Goal: Task Accomplishment & Management: Use online tool/utility

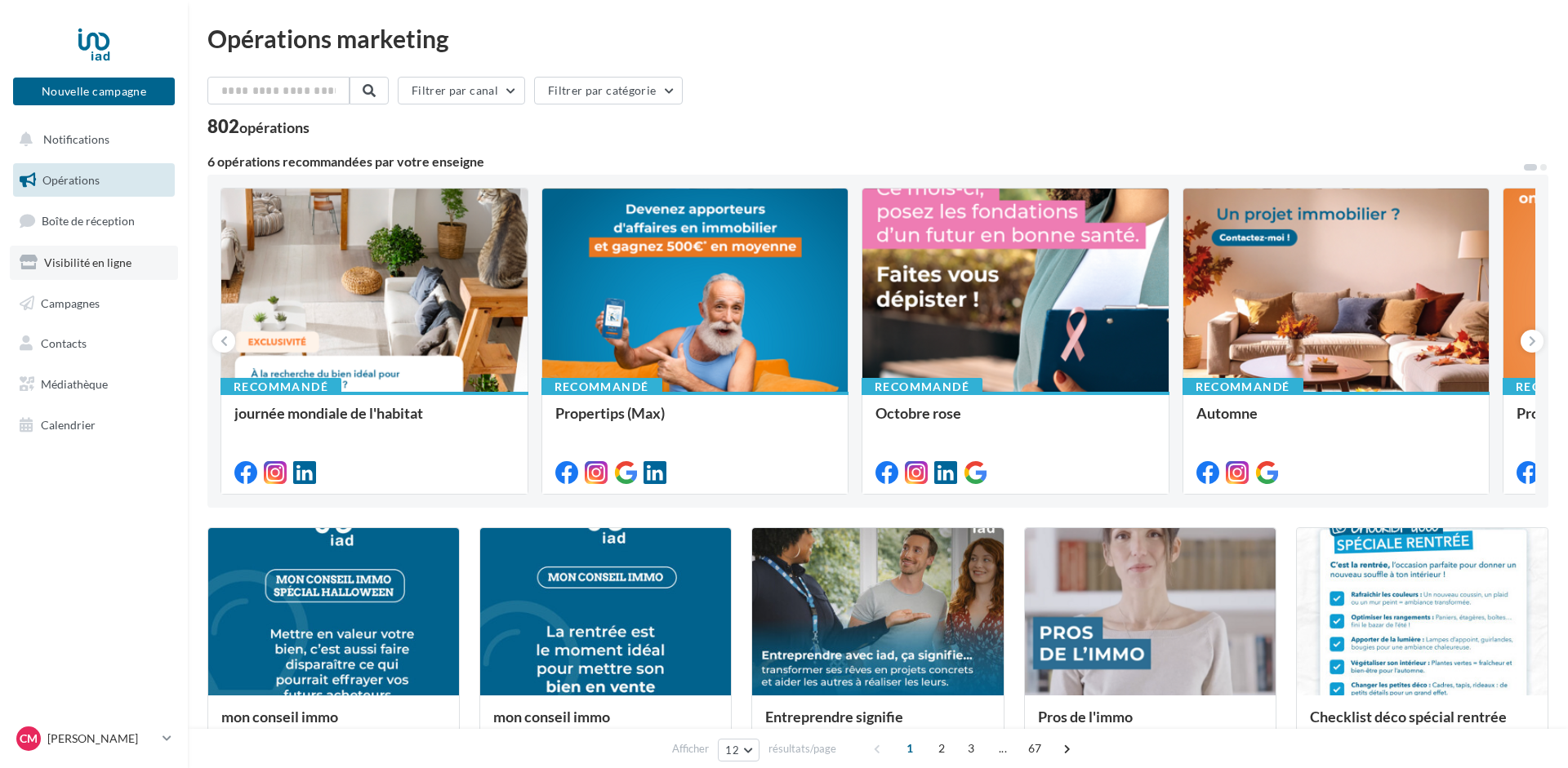
click at [76, 265] on span "Visibilité en ligne" at bounding box center [88, 262] width 87 height 14
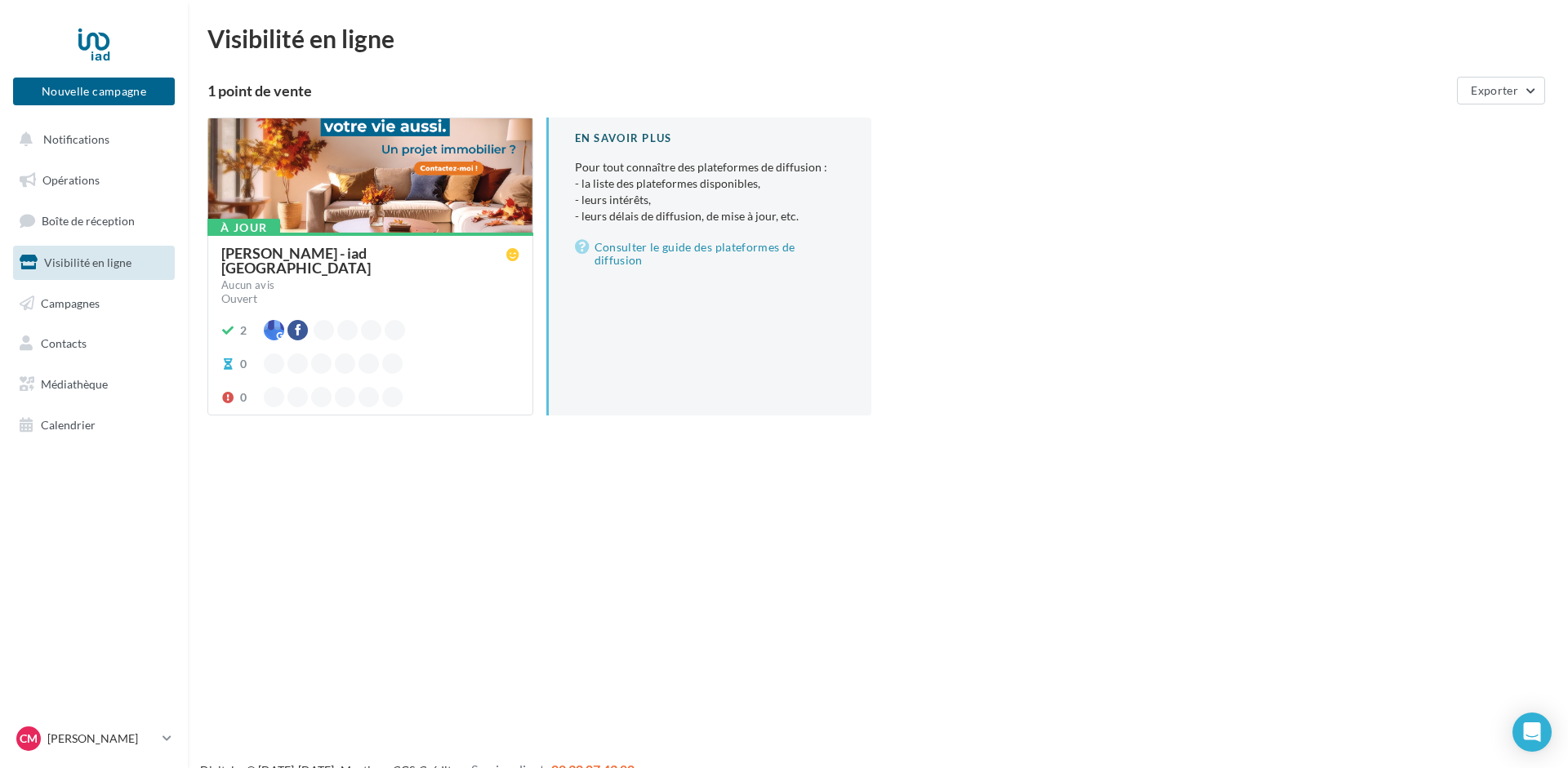
click at [359, 246] on div "Cyril MICHEL - iad France" at bounding box center [364, 261] width 285 height 30
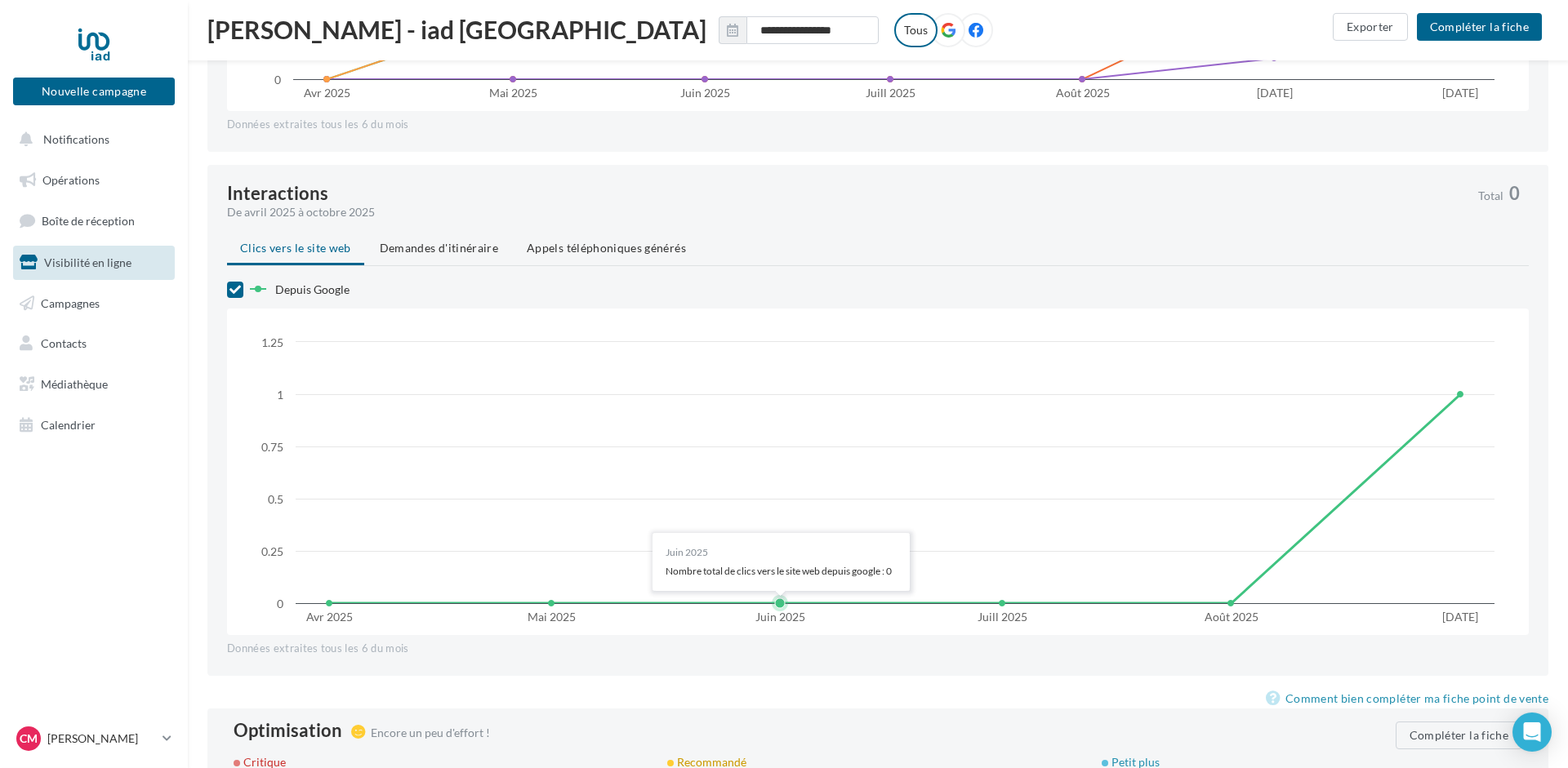
scroll to position [809, 0]
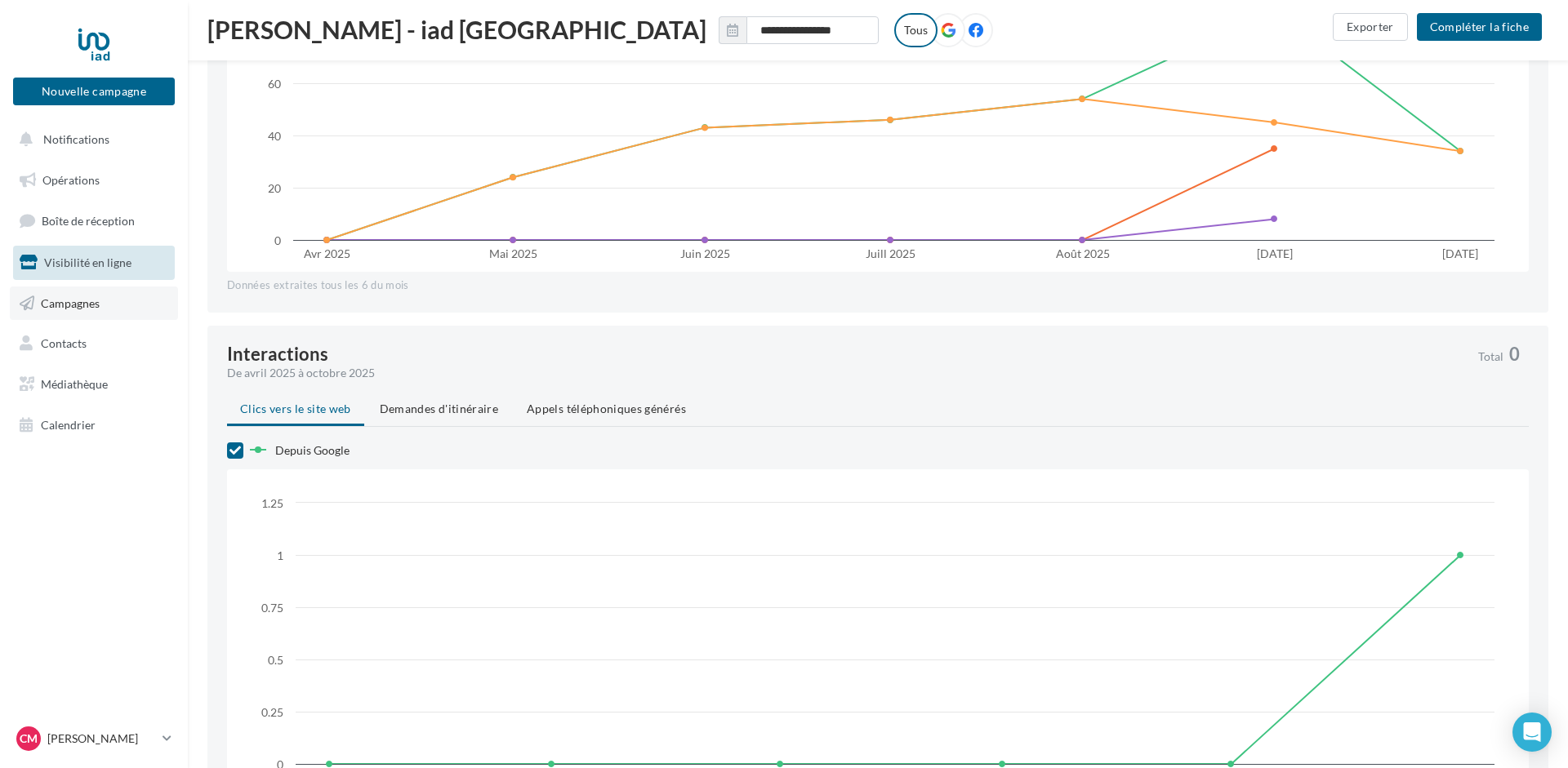
click at [46, 306] on span "Campagnes" at bounding box center [69, 302] width 58 height 14
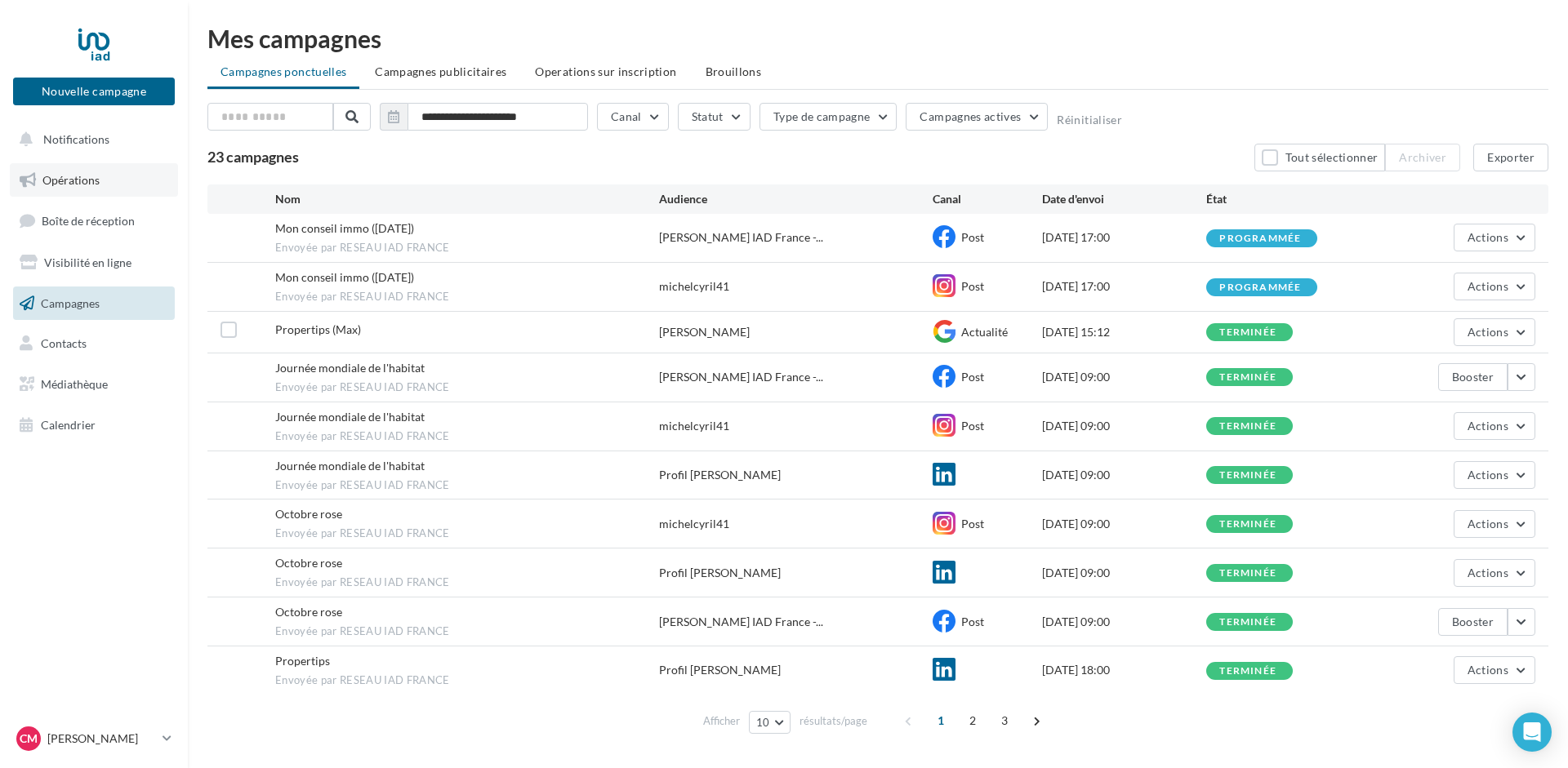
click at [62, 184] on span "Opérations" at bounding box center [71, 180] width 57 height 14
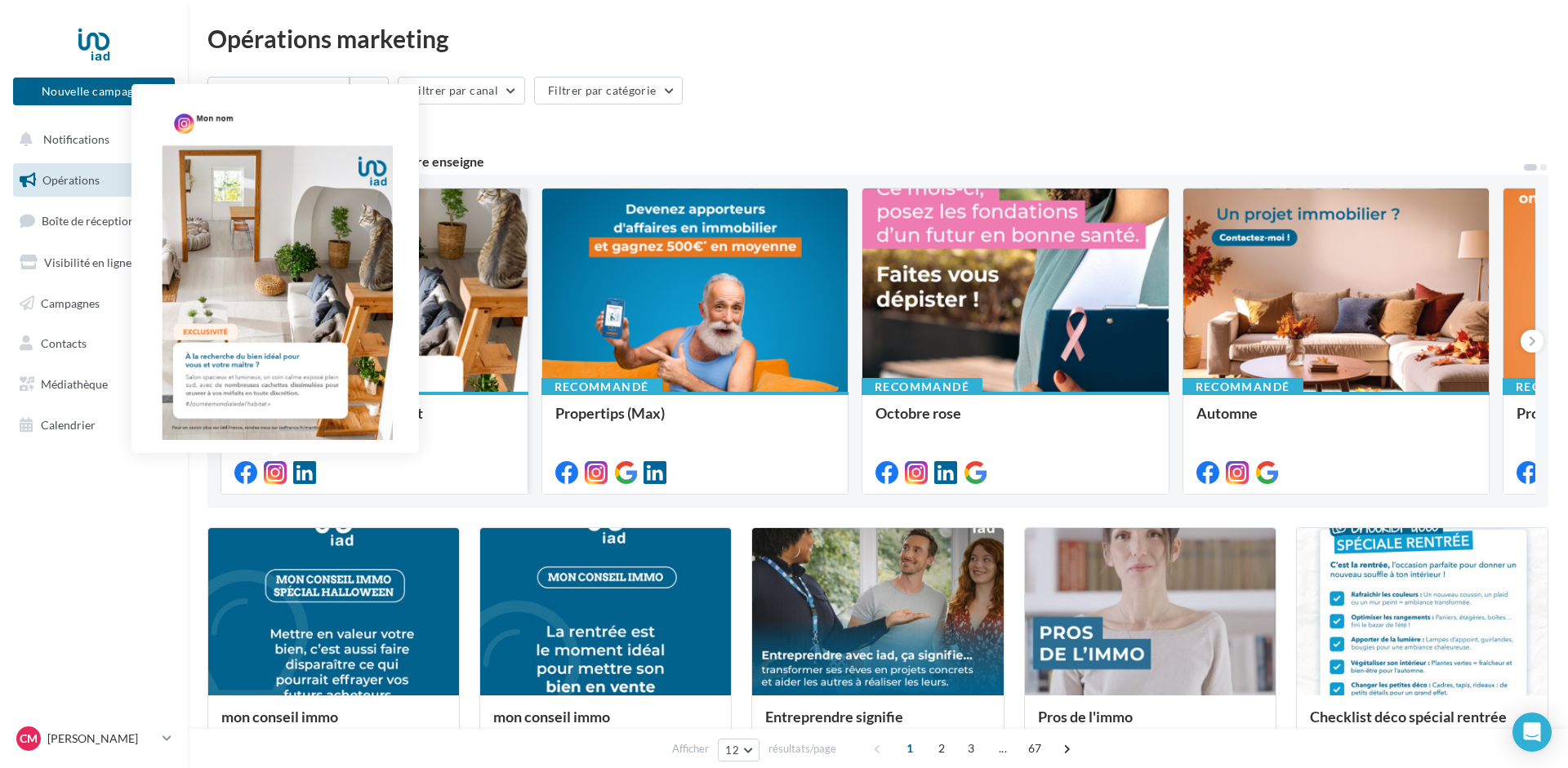
click at [274, 471] on icon at bounding box center [275, 472] width 23 height 23
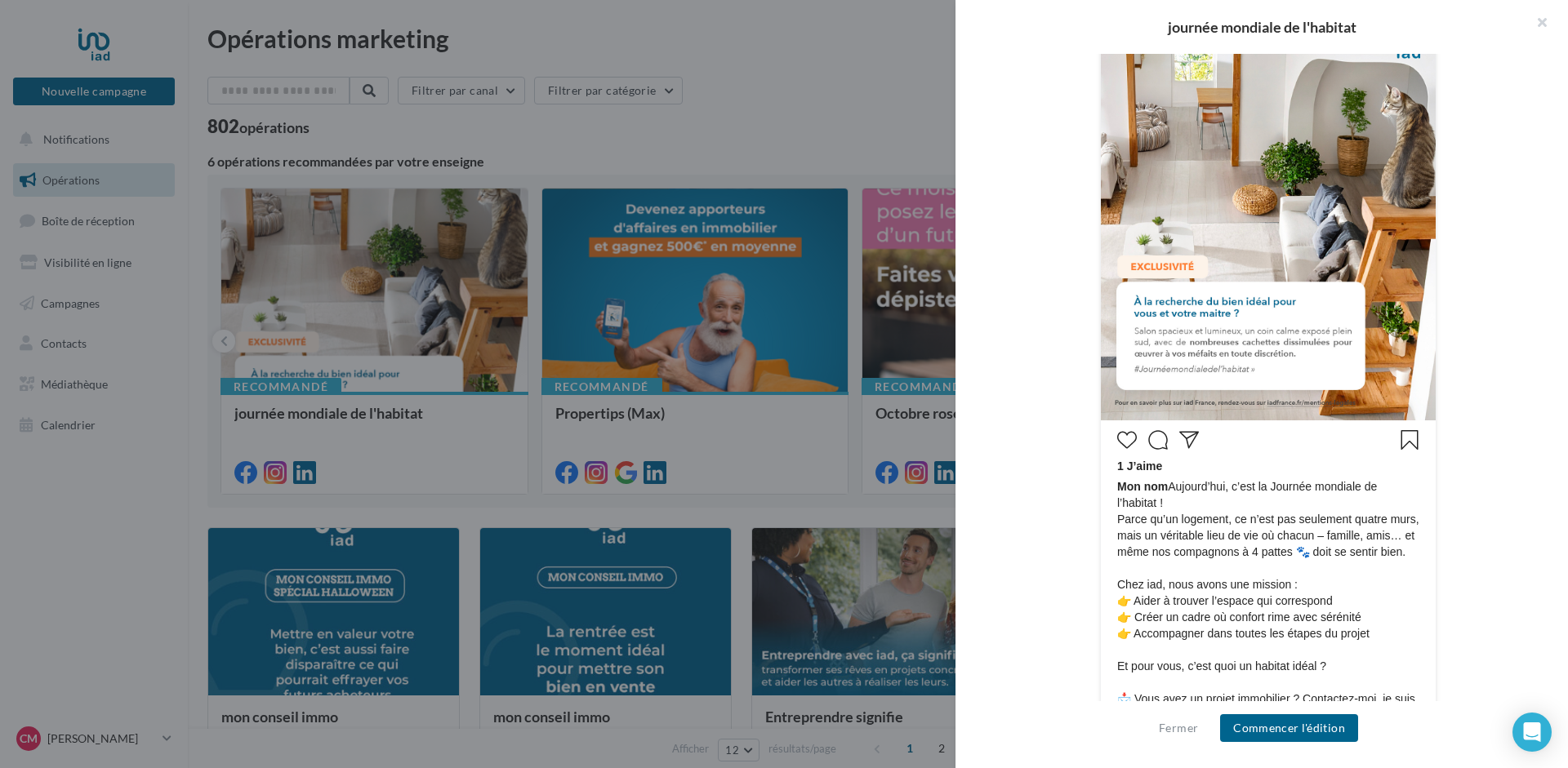
scroll to position [499, 0]
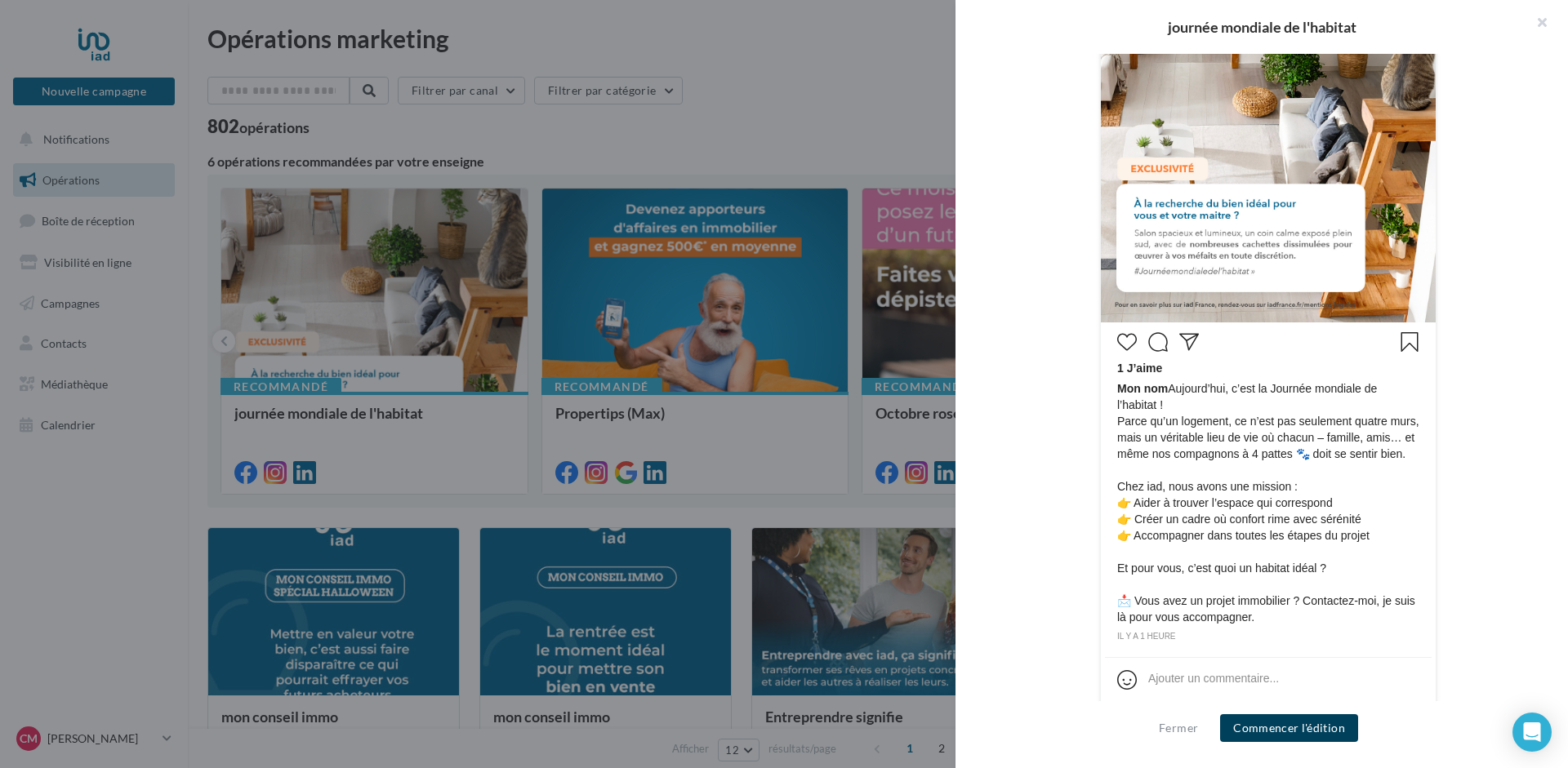
click at [1316, 733] on button "Commencer l'édition" at bounding box center [1289, 728] width 138 height 28
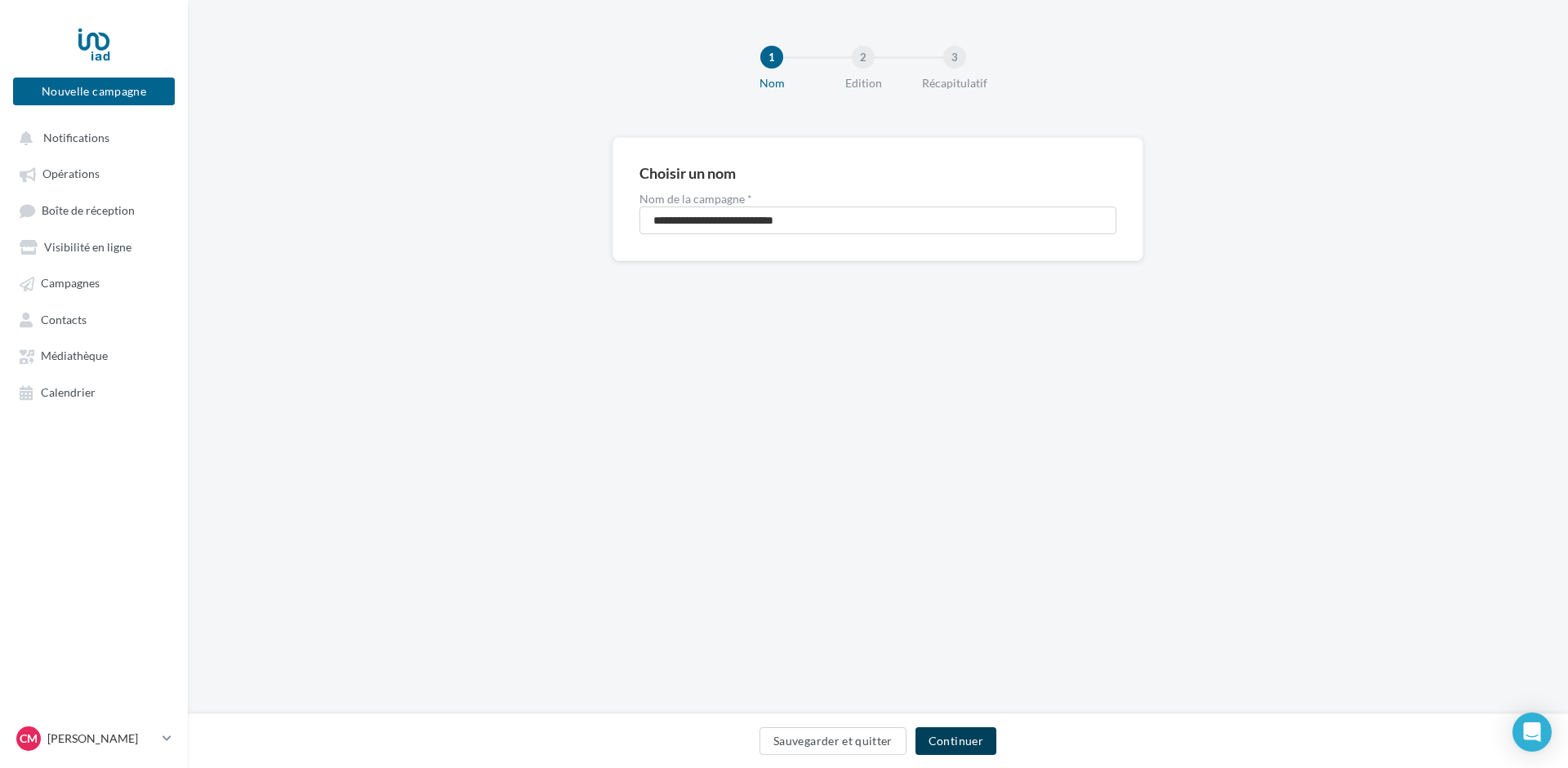
click at [968, 734] on button "Continuer" at bounding box center [956, 741] width 81 height 28
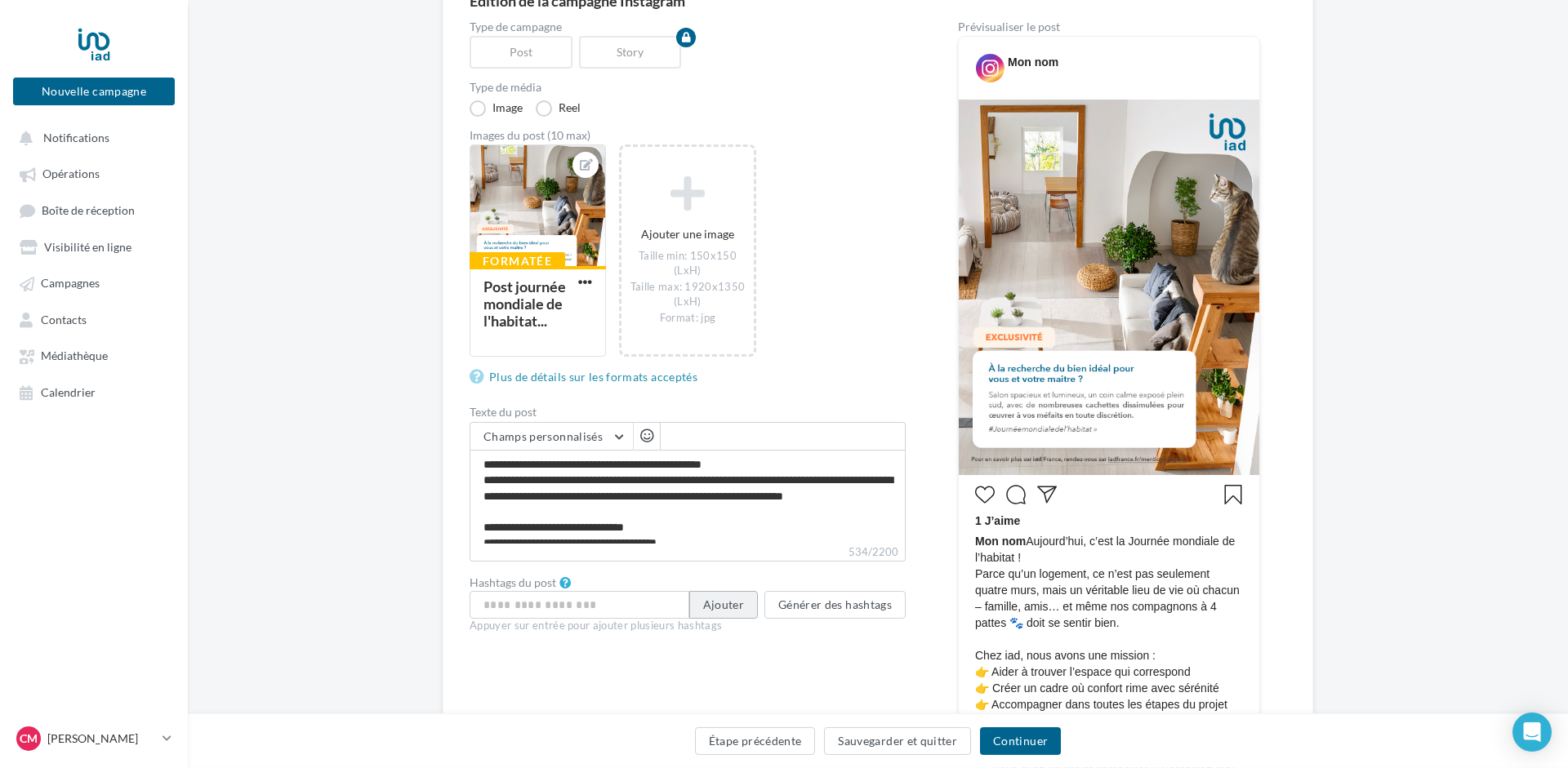
scroll to position [250, 0]
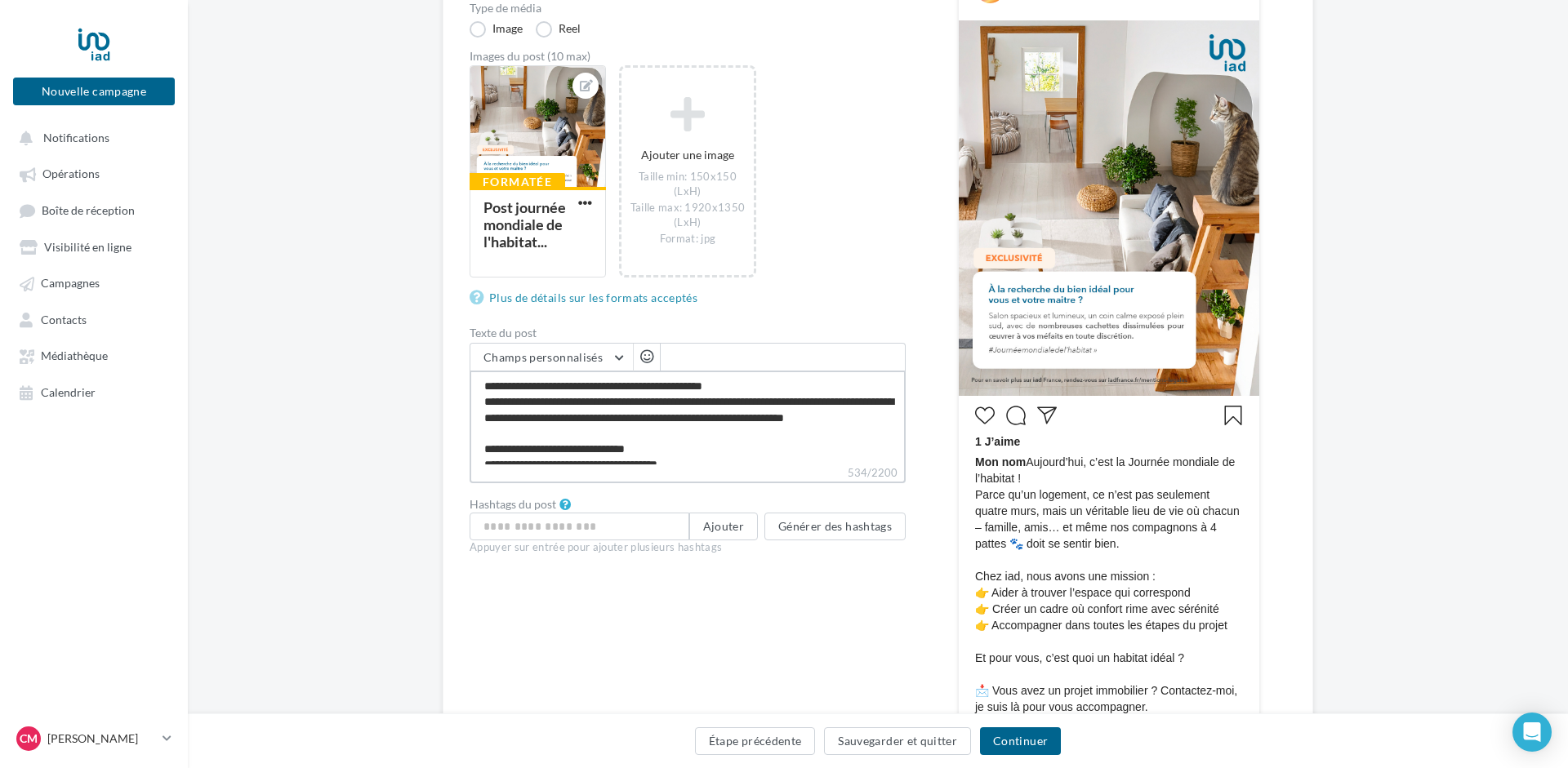
click at [723, 445] on textarea "**********" at bounding box center [687, 417] width 436 height 94
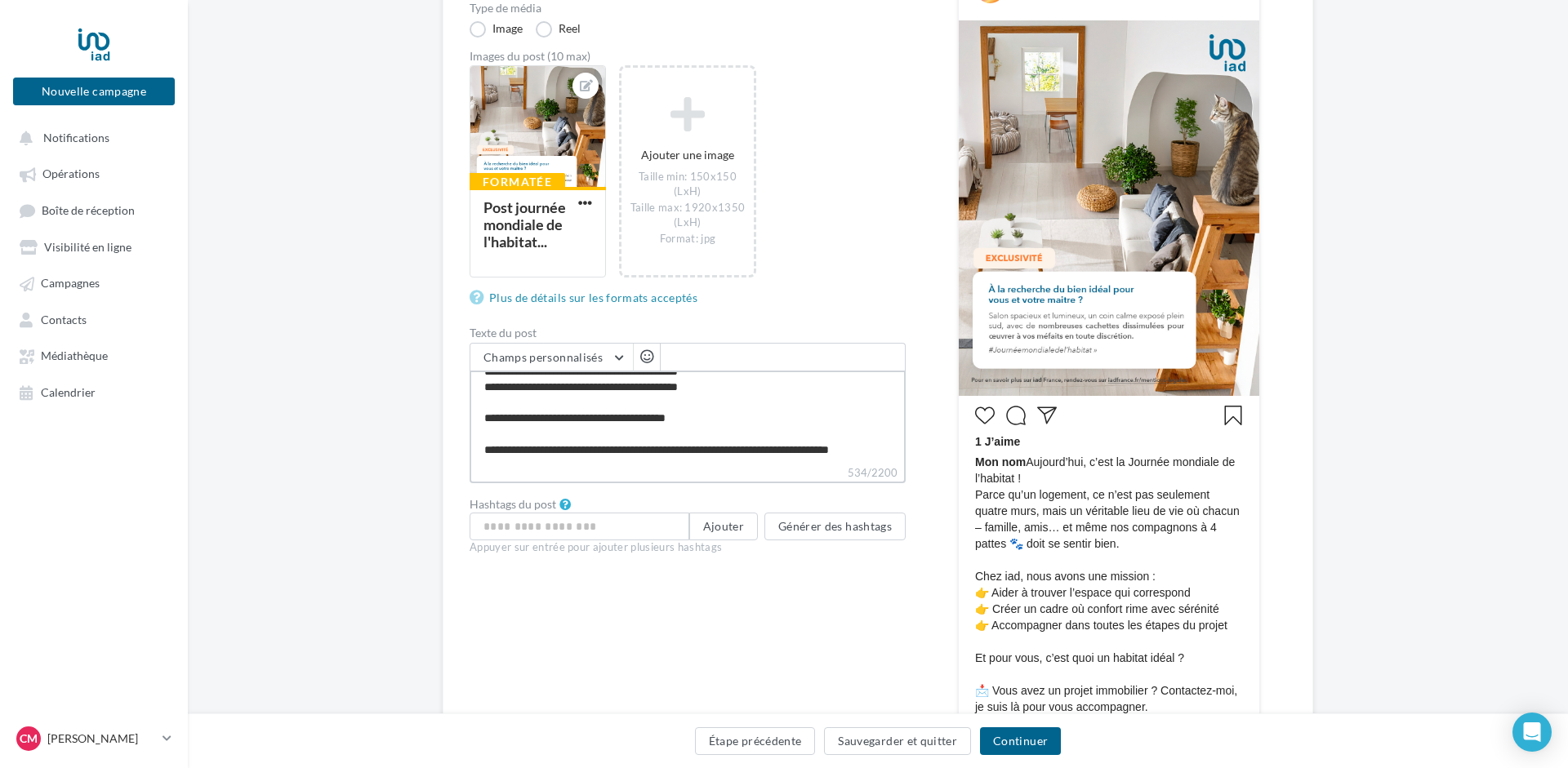
scroll to position [437, 0]
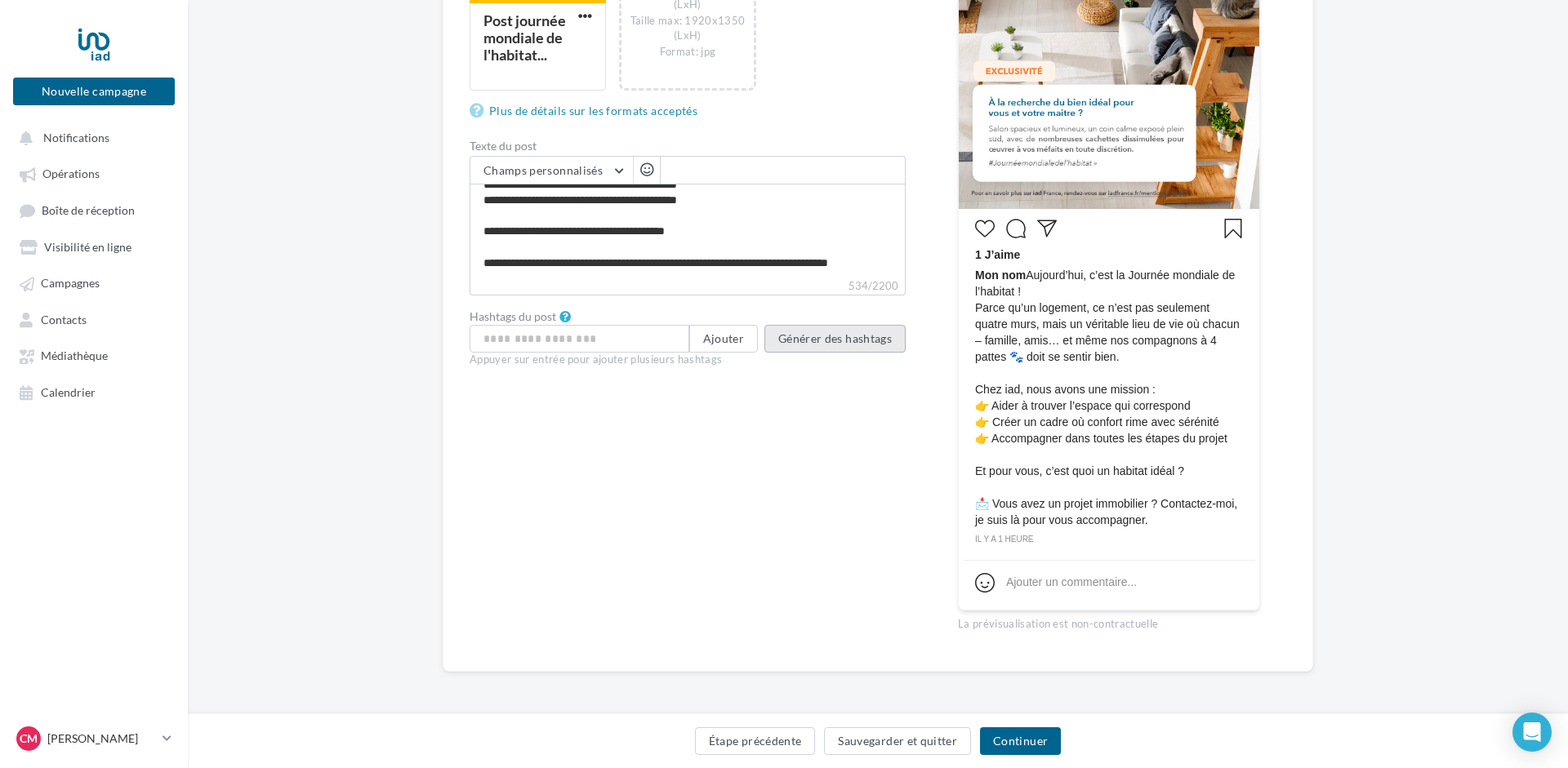
click at [828, 343] on button "Générer des hashtags" at bounding box center [834, 339] width 141 height 28
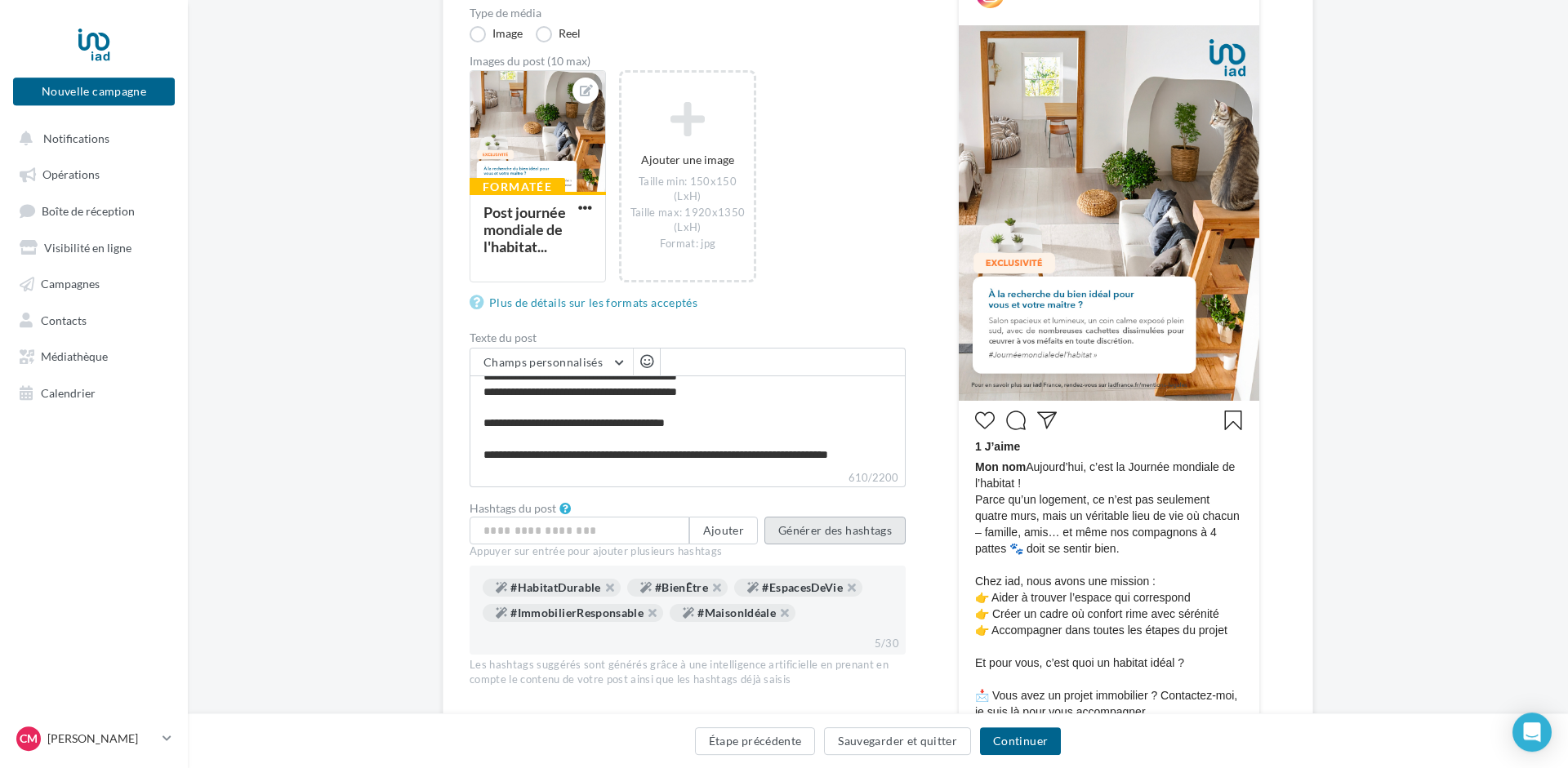
scroll to position [223, 0]
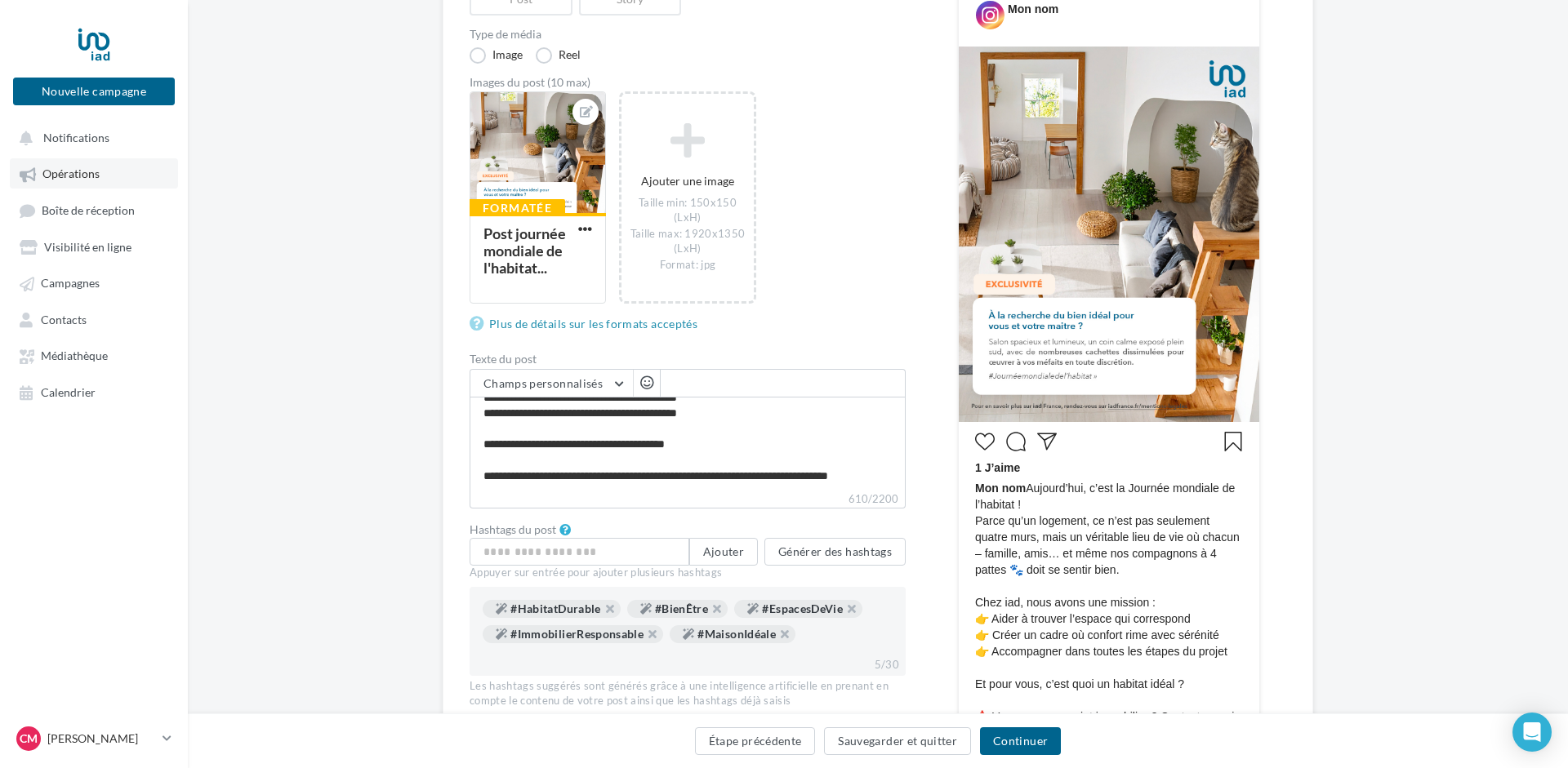
click at [75, 175] on span "Opérations" at bounding box center [71, 174] width 57 height 14
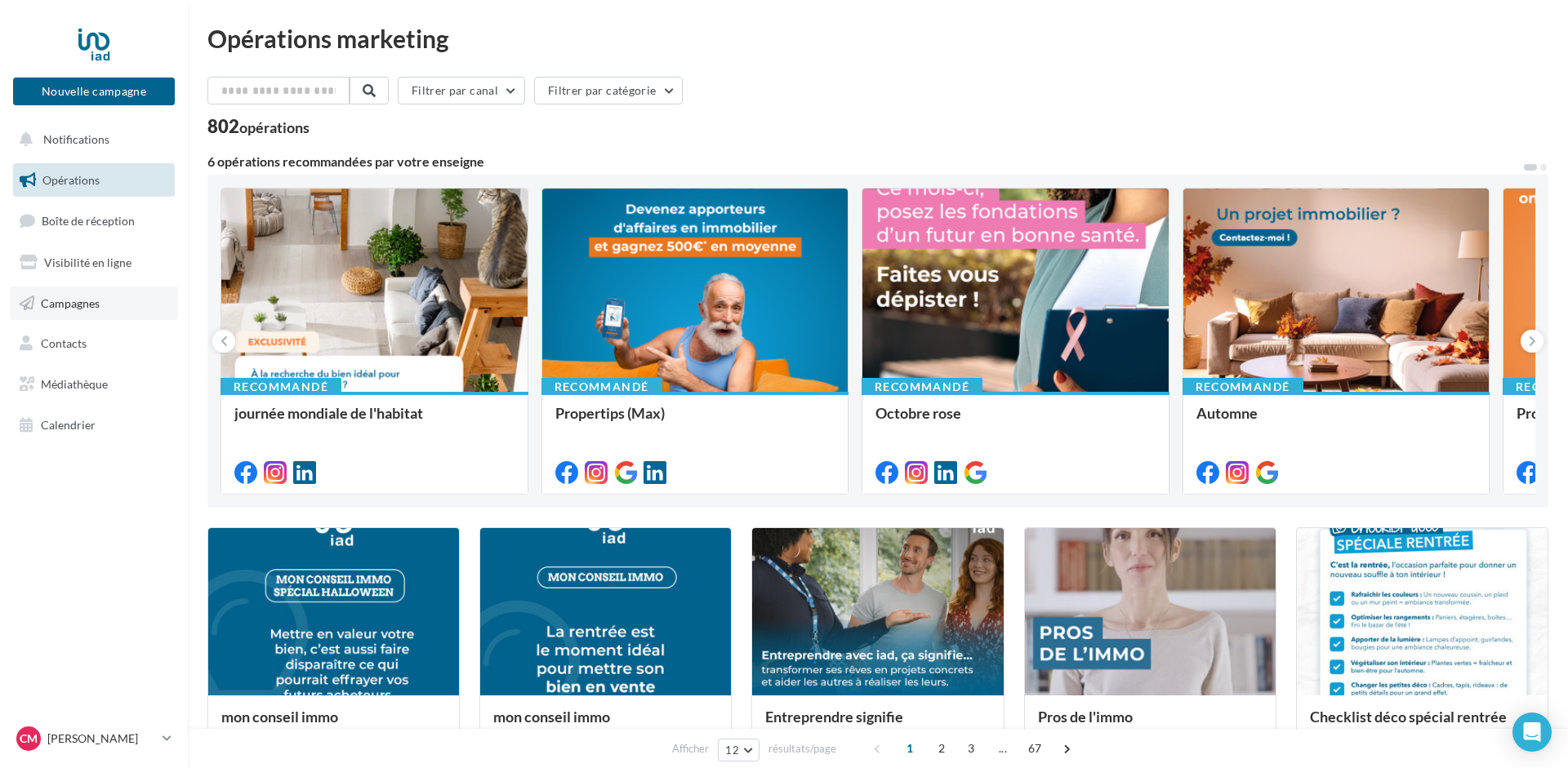
click at [61, 298] on span "Campagnes" at bounding box center [69, 302] width 58 height 14
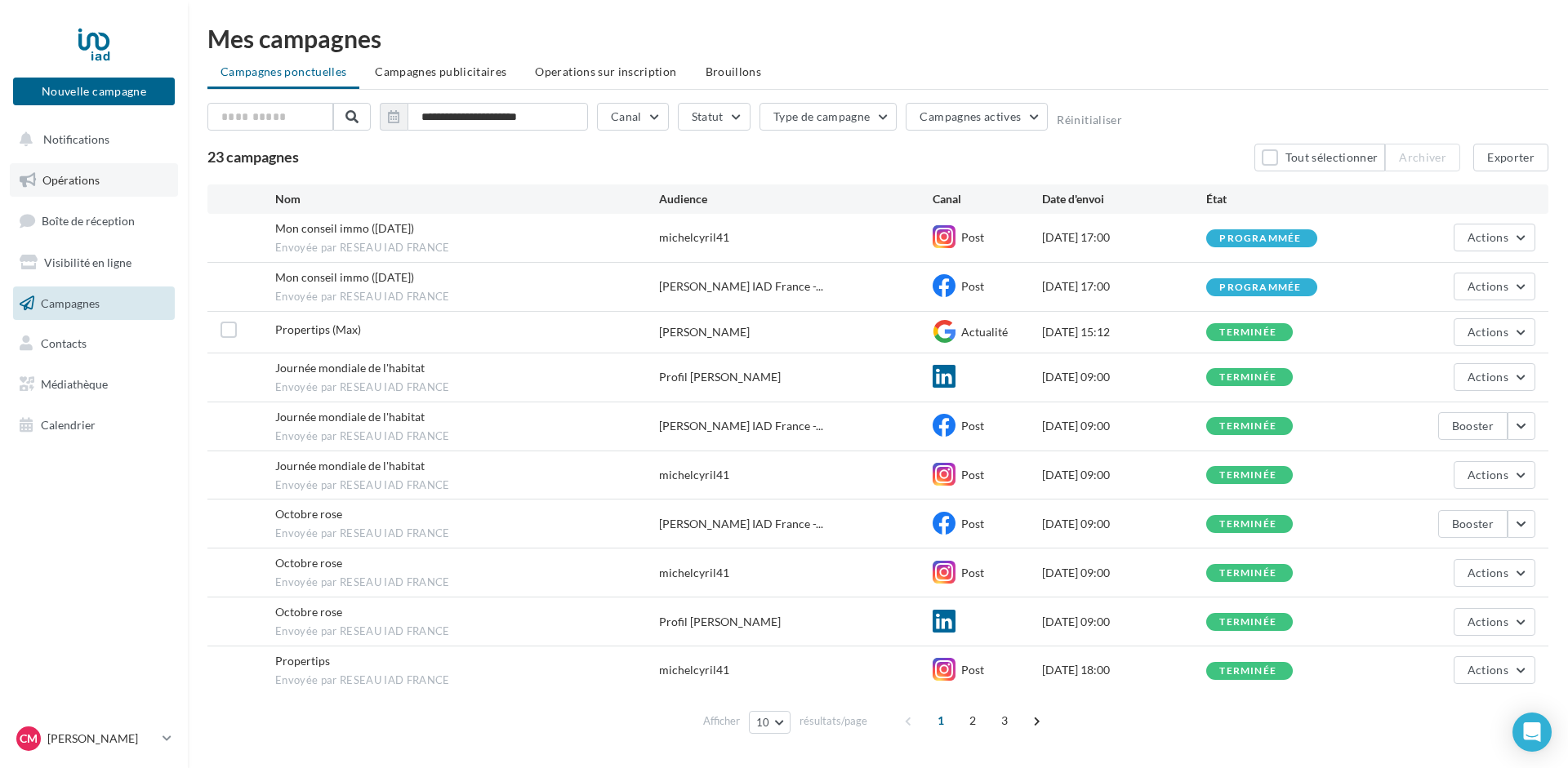
click at [89, 182] on span "Opérations" at bounding box center [71, 180] width 57 height 14
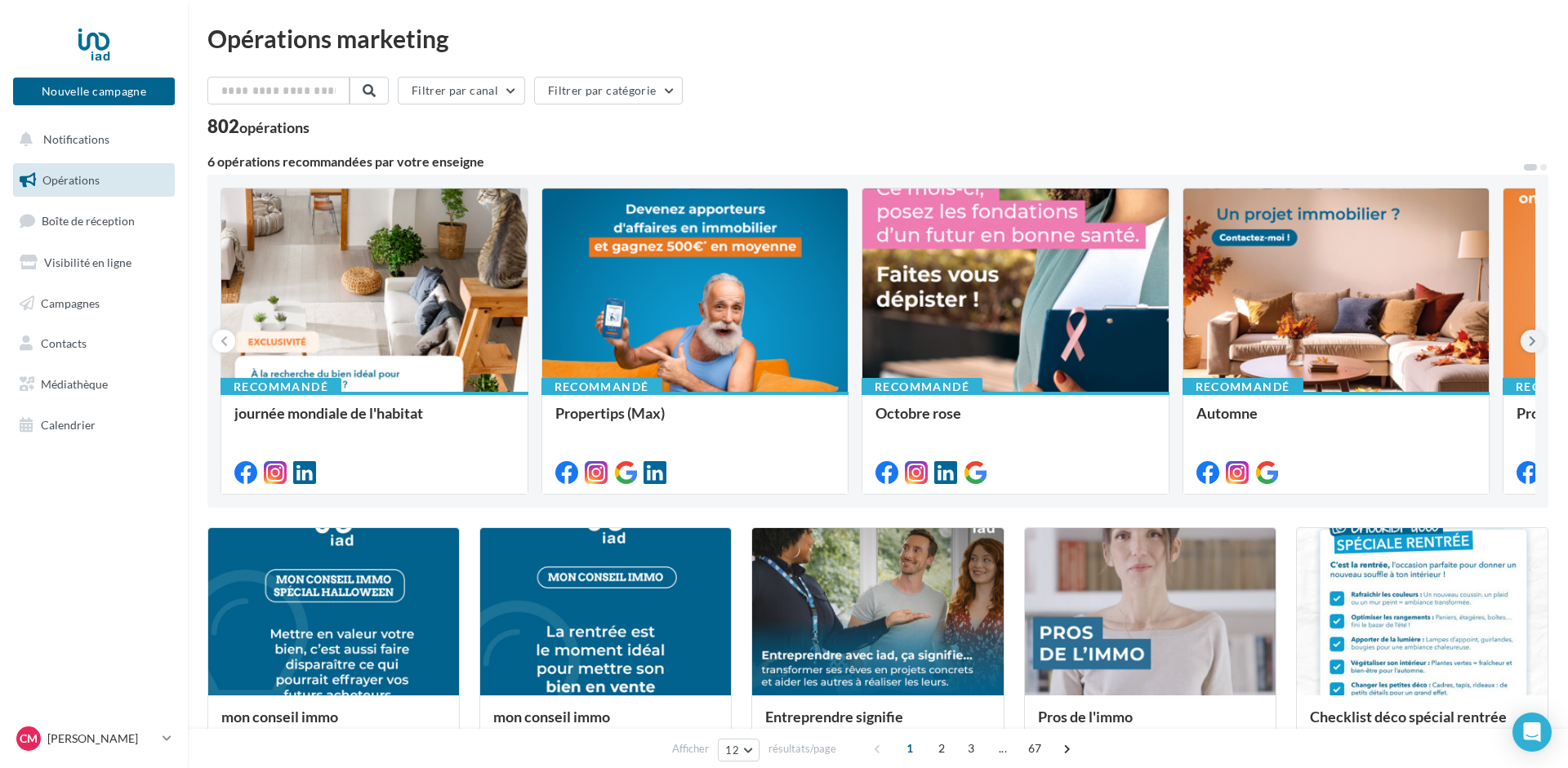
click at [1531, 343] on icon at bounding box center [1531, 341] width 7 height 17
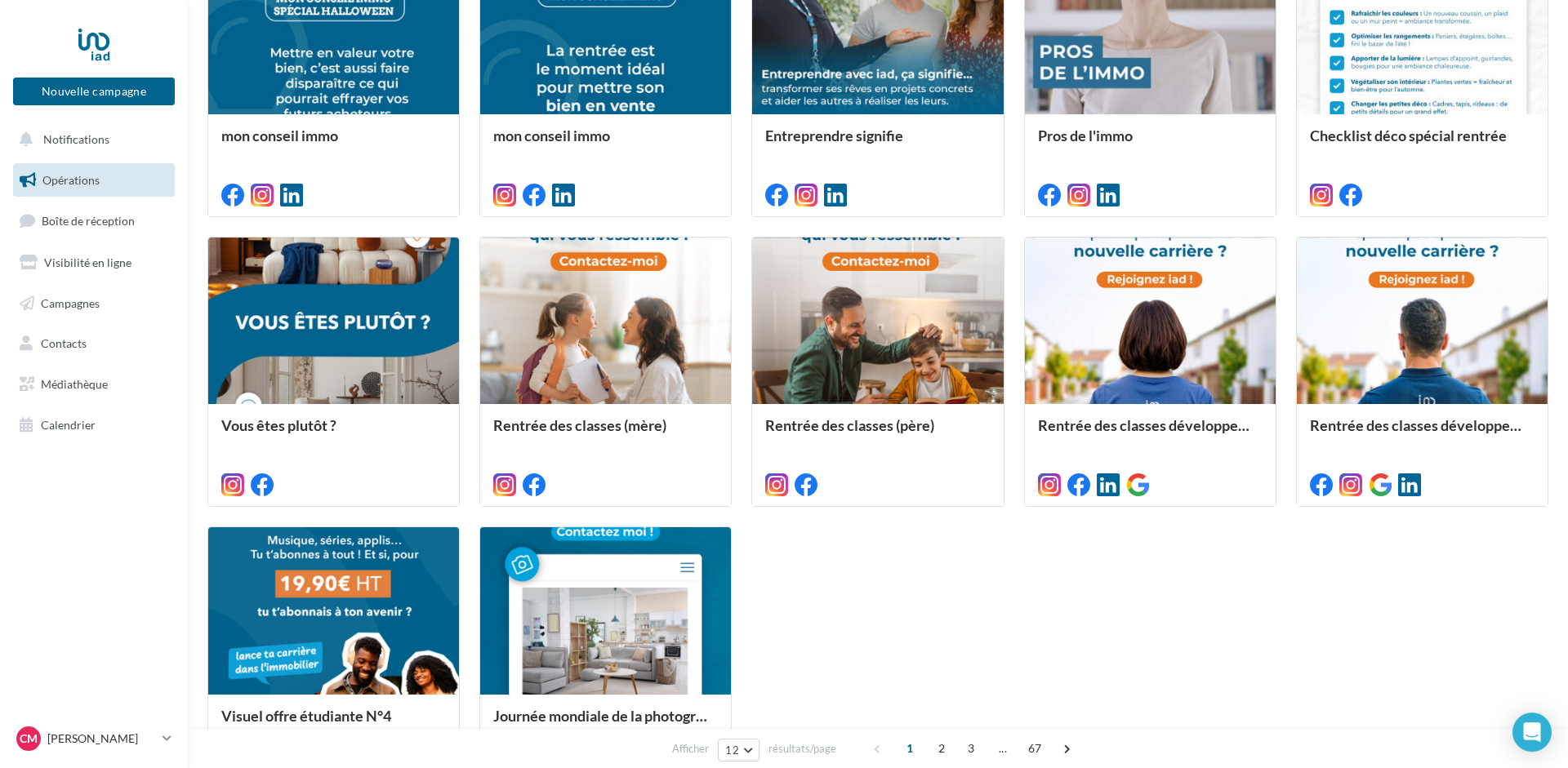
scroll to position [413, 0]
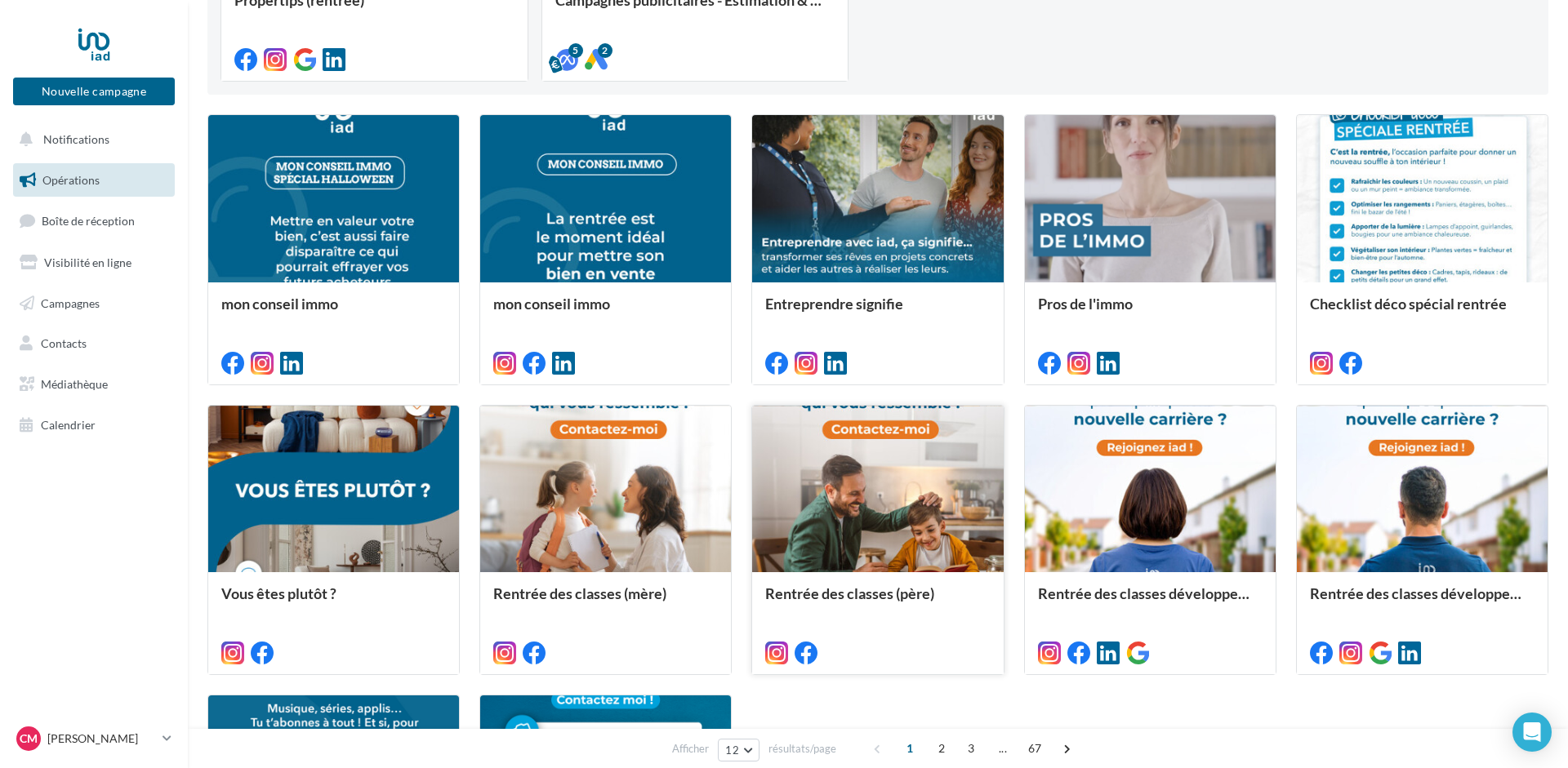
click at [868, 536] on div at bounding box center [878, 489] width 251 height 168
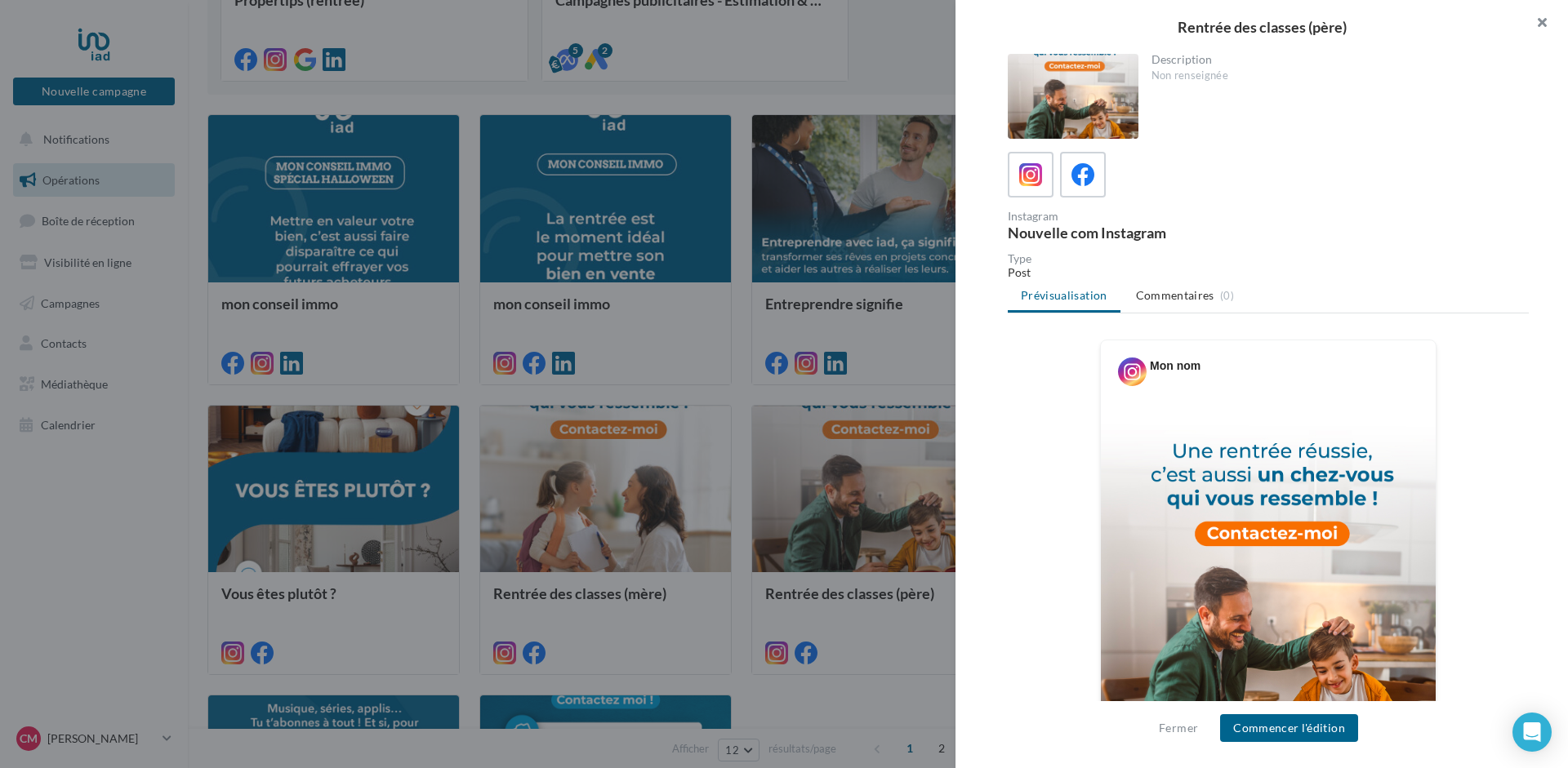
click at [1541, 24] on button "button" at bounding box center [1535, 25] width 65 height 49
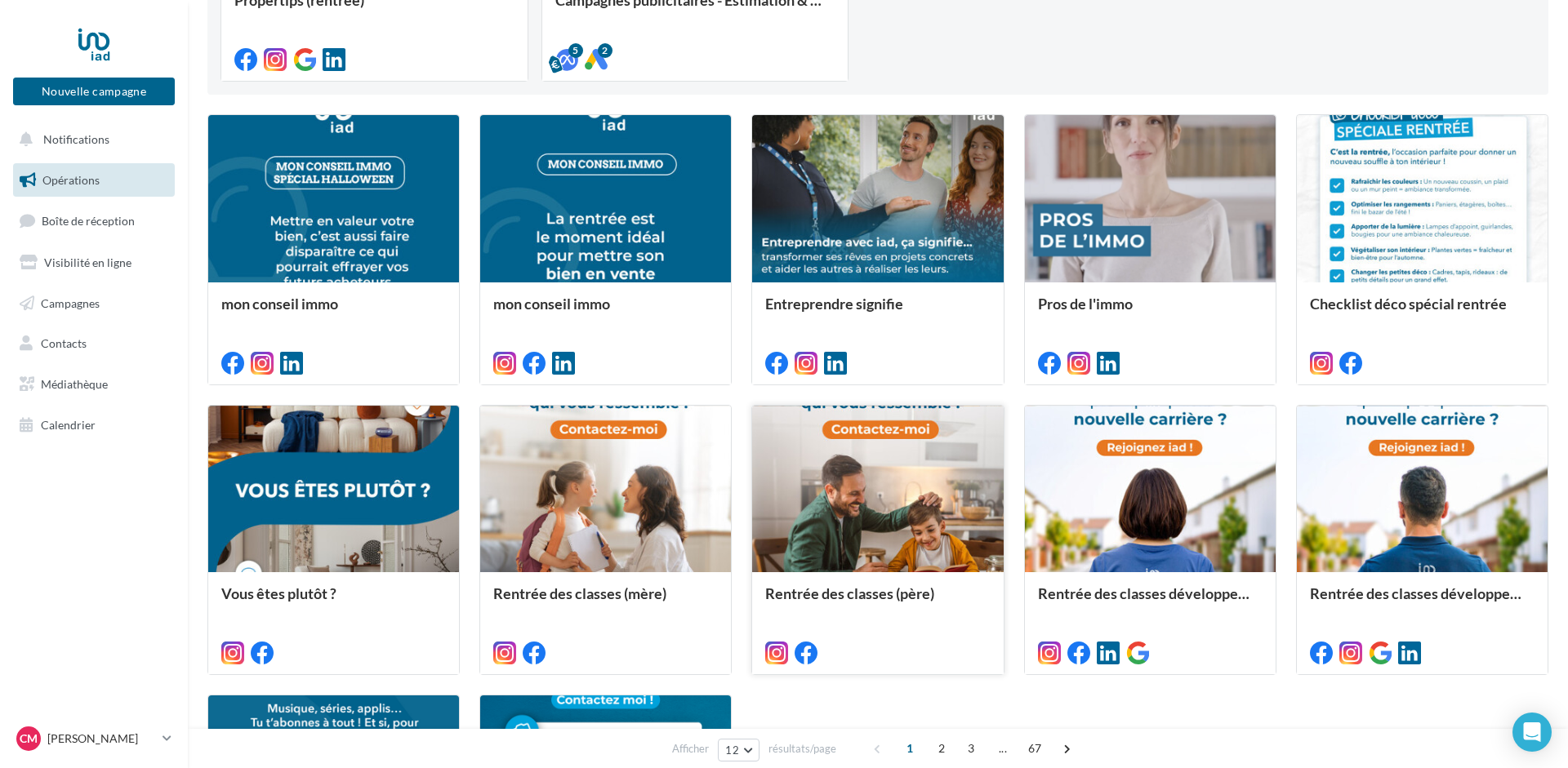
click at [874, 488] on div at bounding box center [878, 489] width 251 height 168
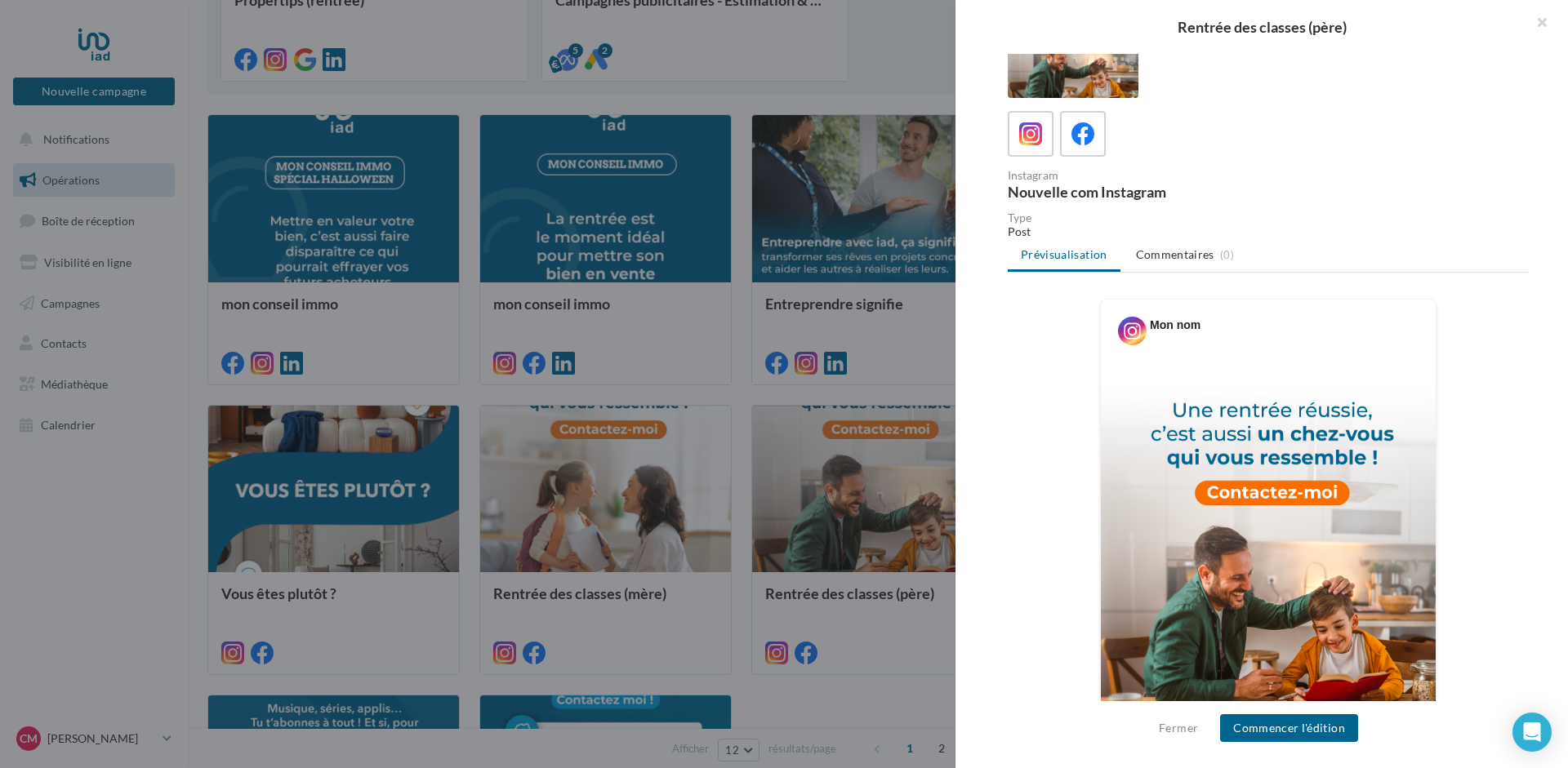
scroll to position [0, 0]
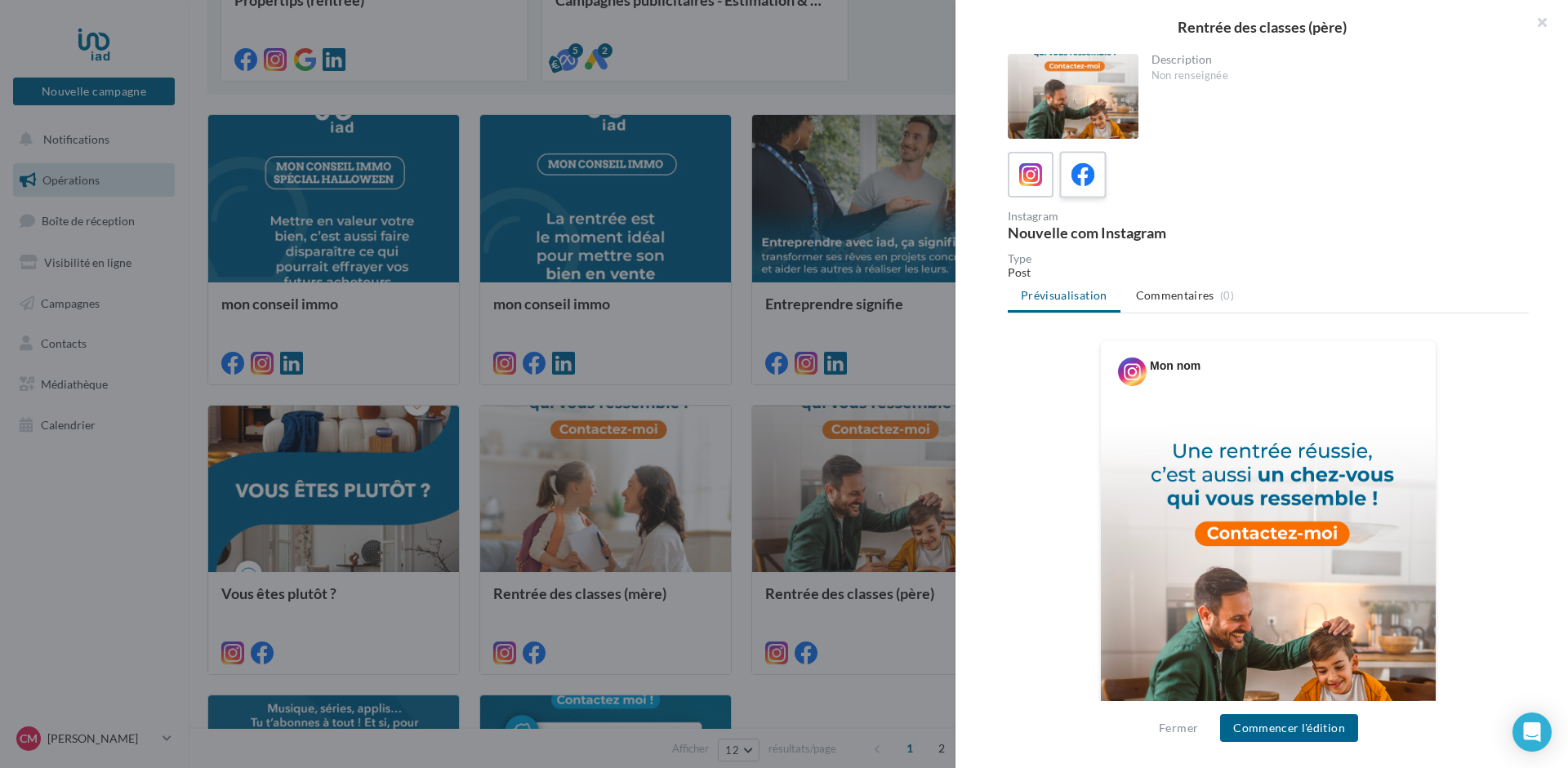
click at [1096, 163] on div at bounding box center [1083, 175] width 31 height 31
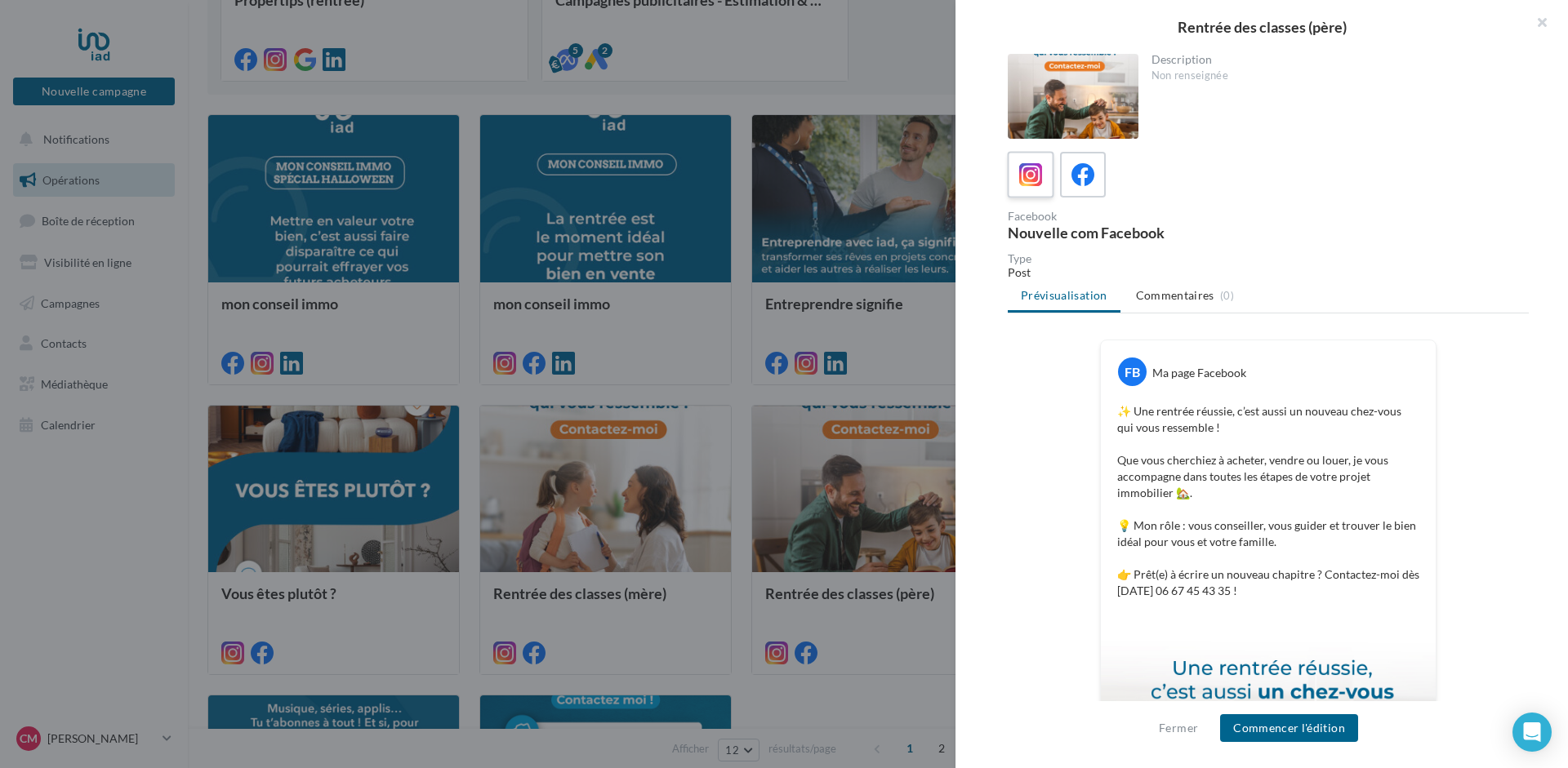
click at [1029, 175] on icon at bounding box center [1031, 175] width 24 height 24
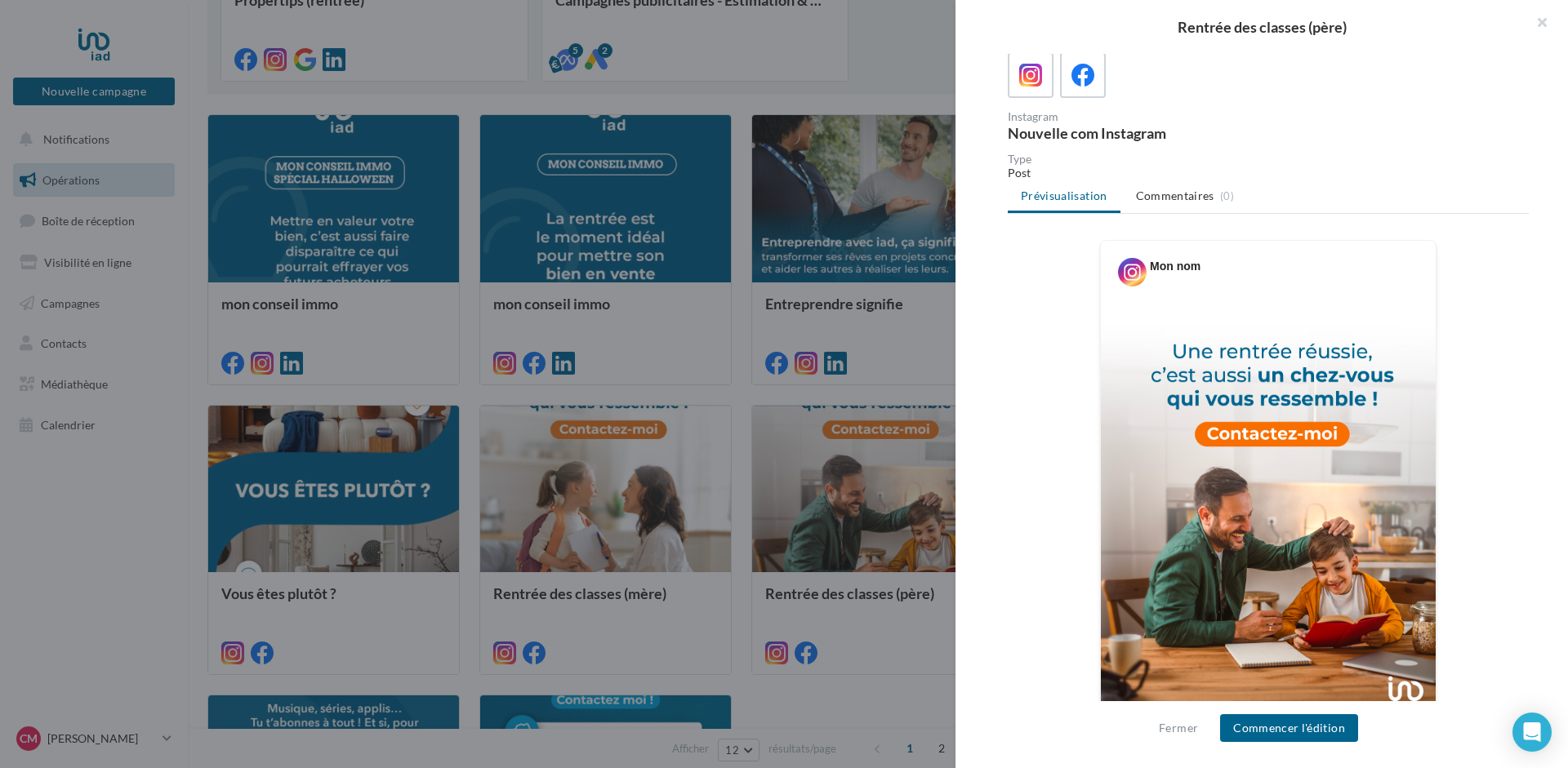
scroll to position [120, 0]
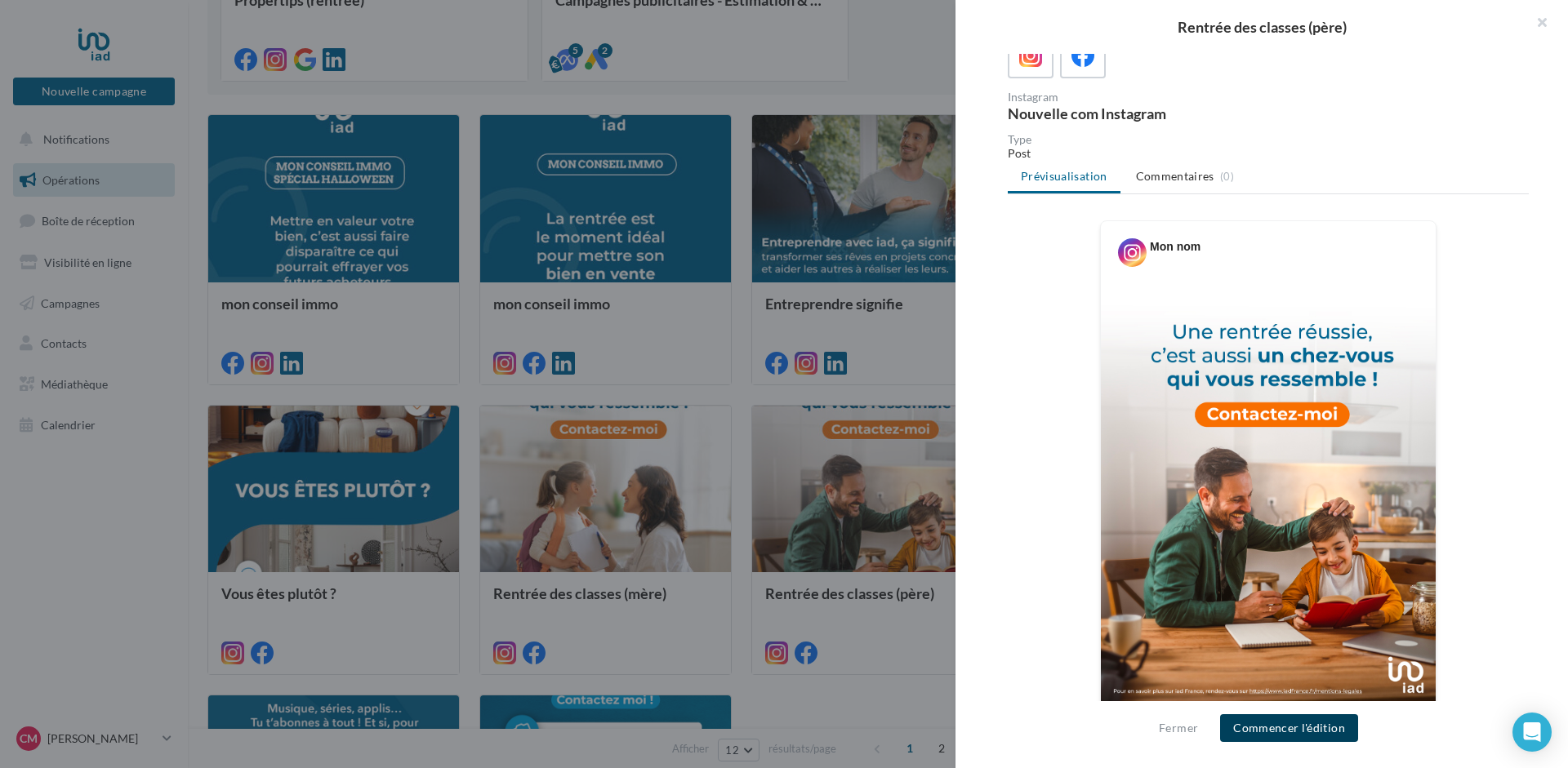
click at [1301, 720] on button "Commencer l'édition" at bounding box center [1289, 728] width 138 height 28
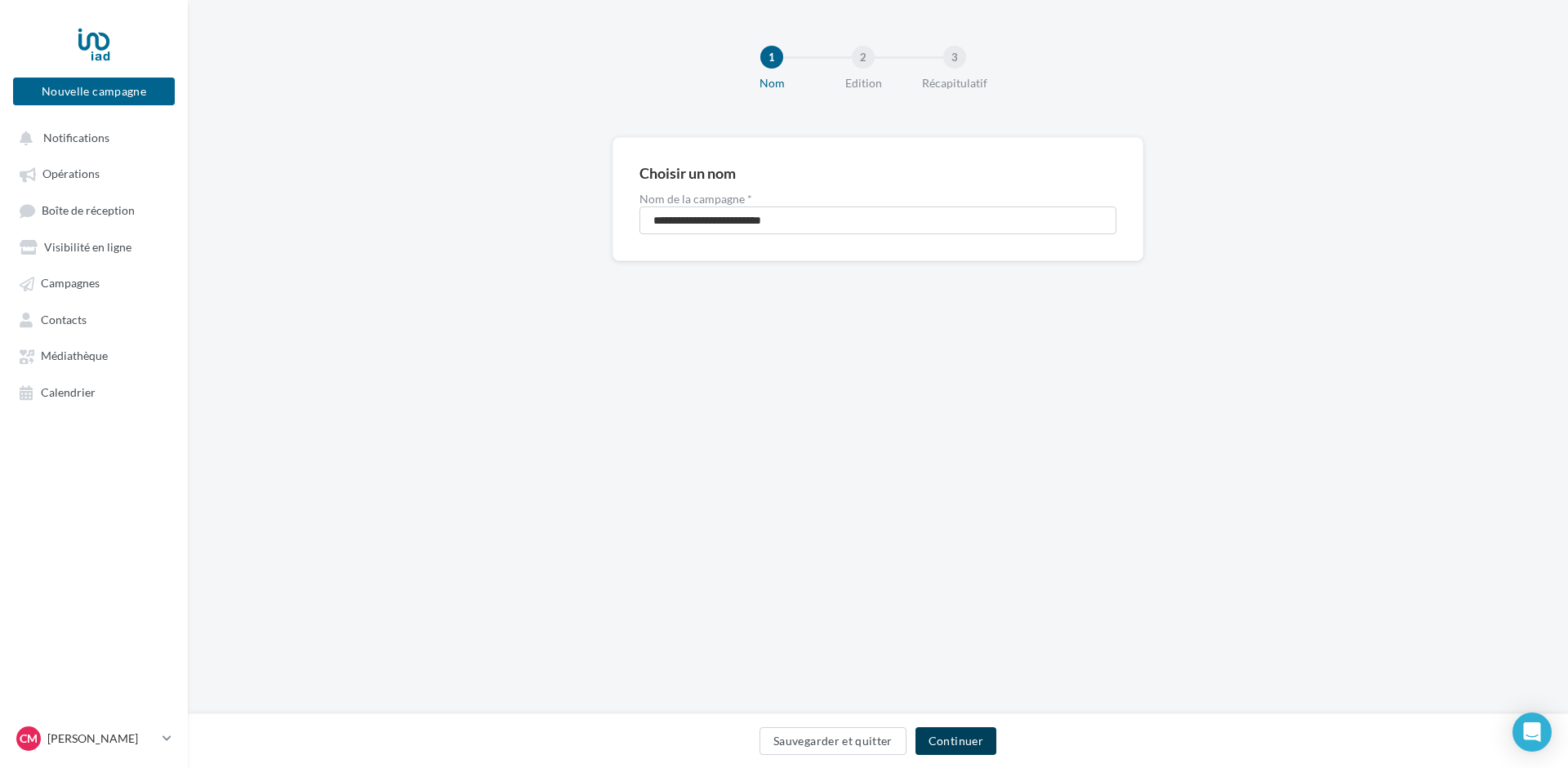
click at [951, 734] on button "Continuer" at bounding box center [956, 741] width 81 height 28
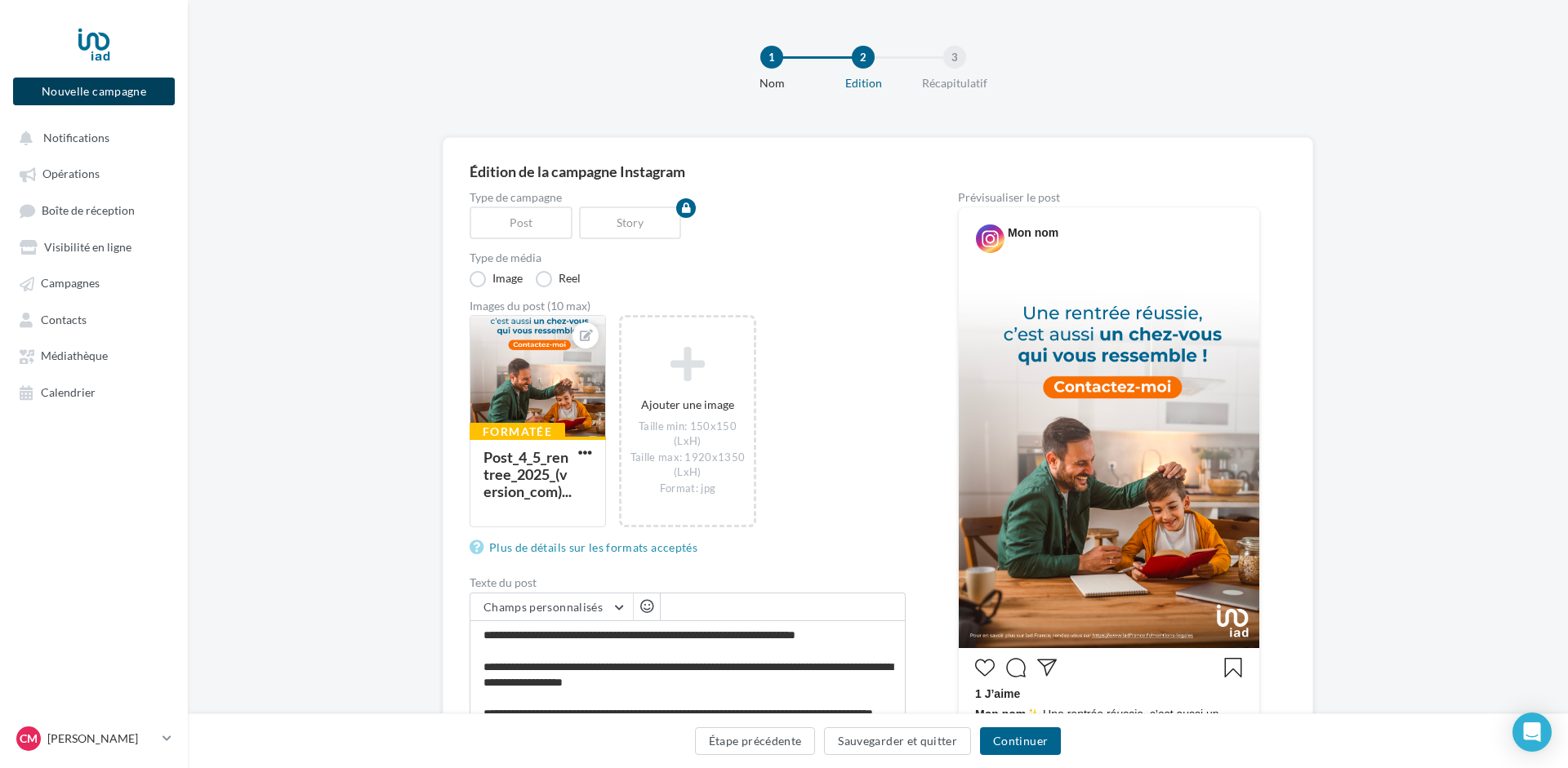
click at [120, 91] on button "Nouvelle campagne" at bounding box center [94, 91] width 162 height 28
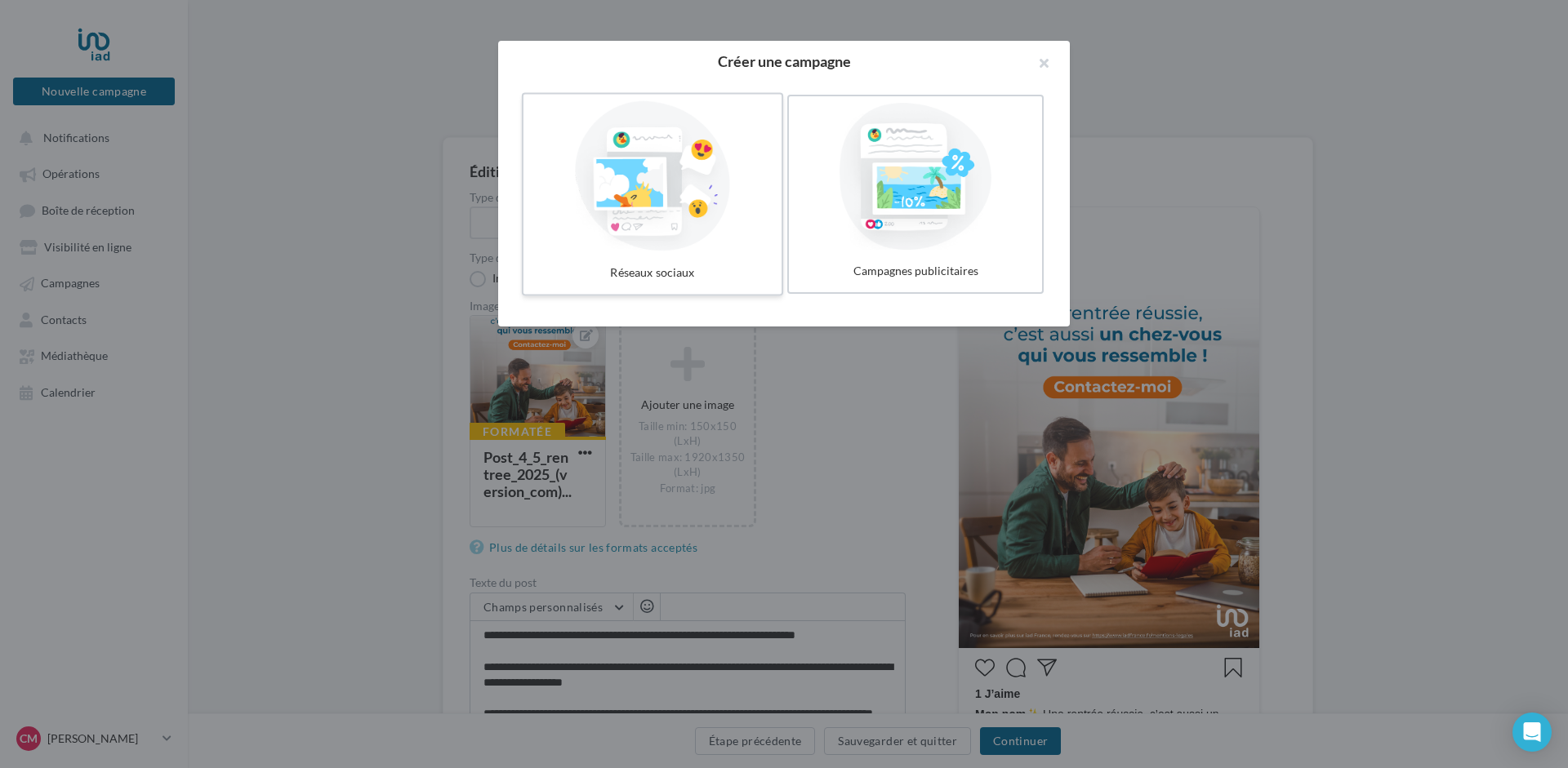
click at [626, 195] on div at bounding box center [653, 176] width 245 height 150
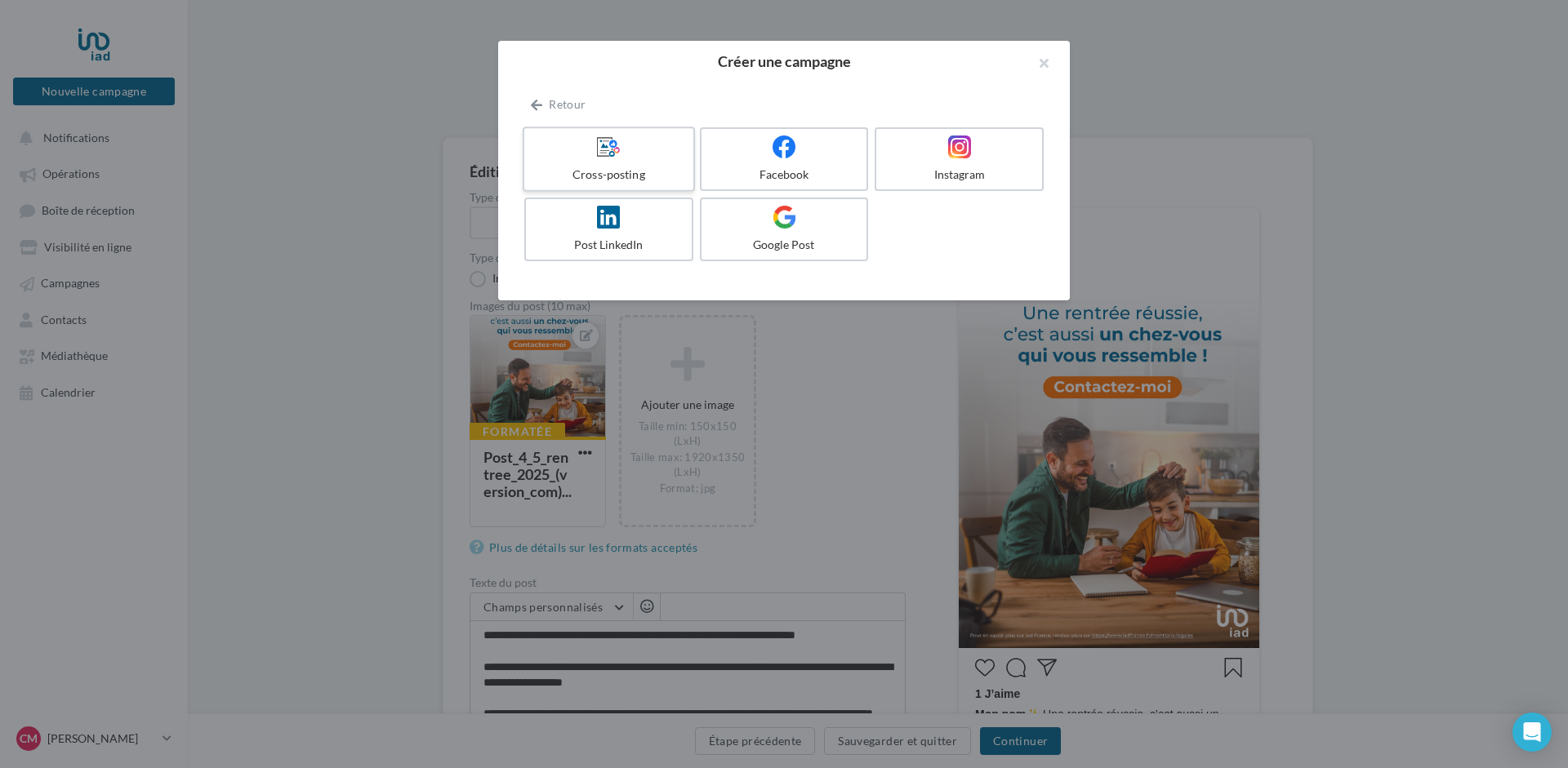
click at [615, 165] on label "Cross-posting" at bounding box center [609, 159] width 172 height 65
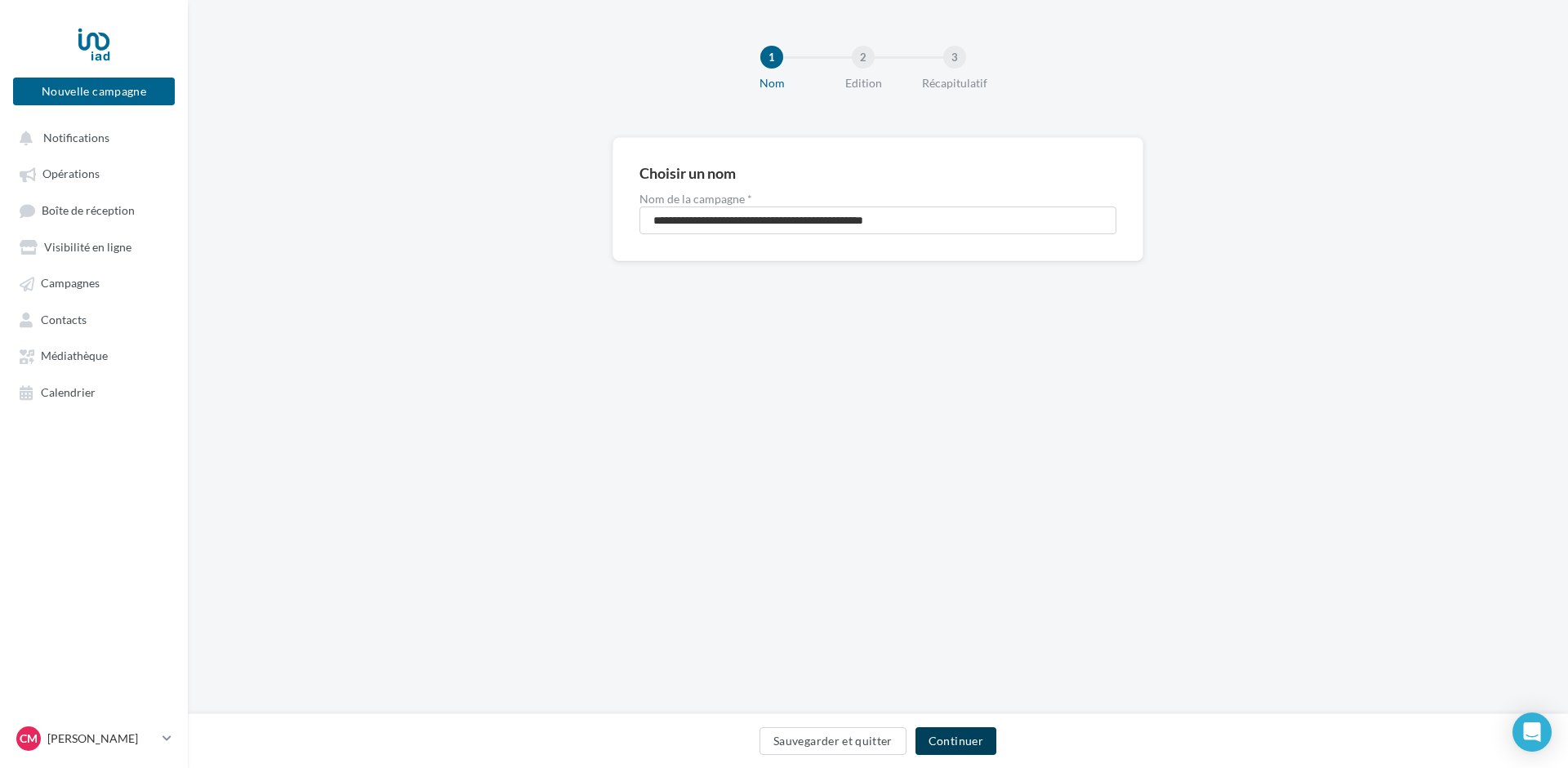
click at [968, 732] on button "Continuer" at bounding box center [956, 741] width 81 height 28
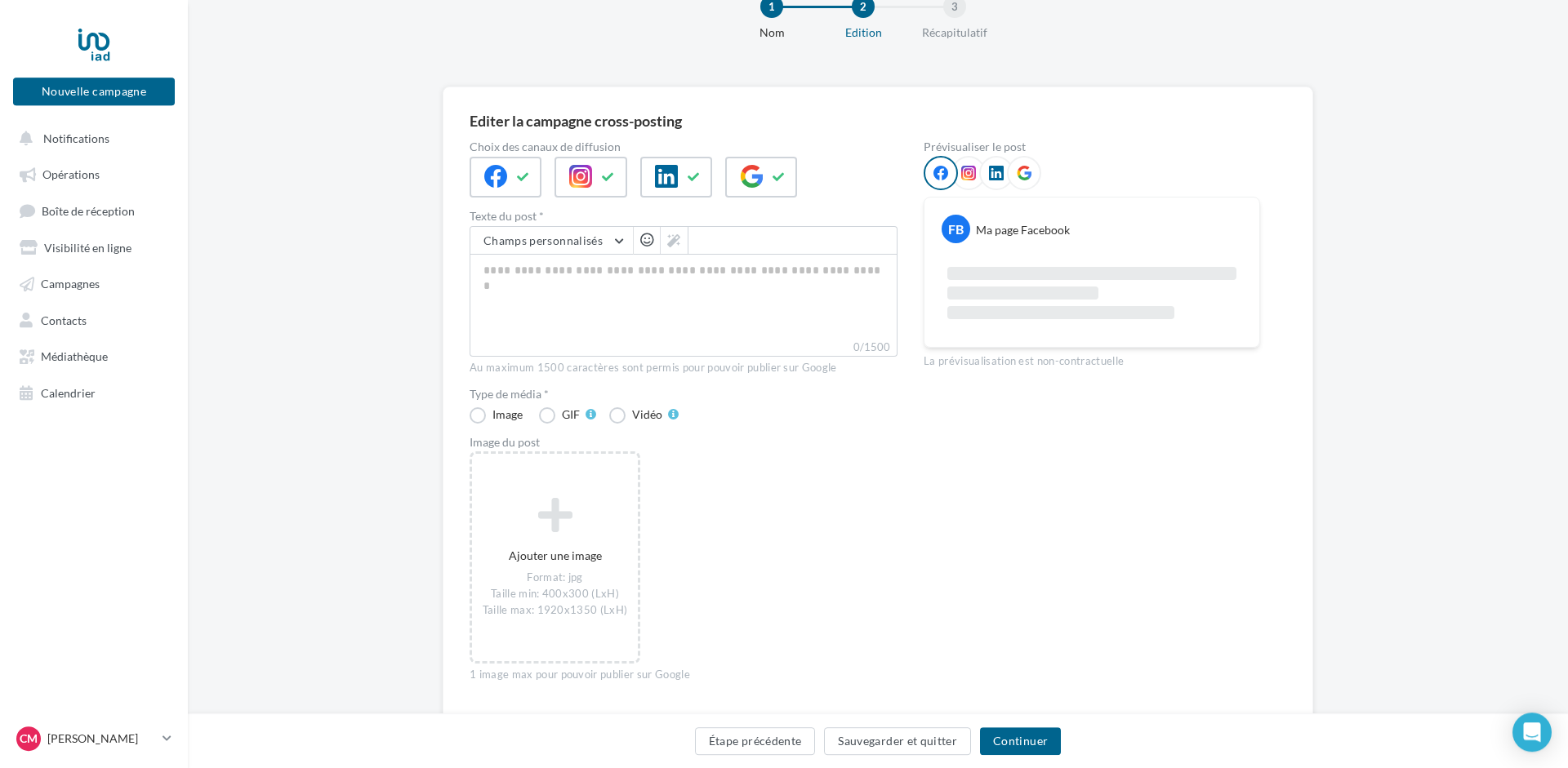
scroll to position [83, 0]
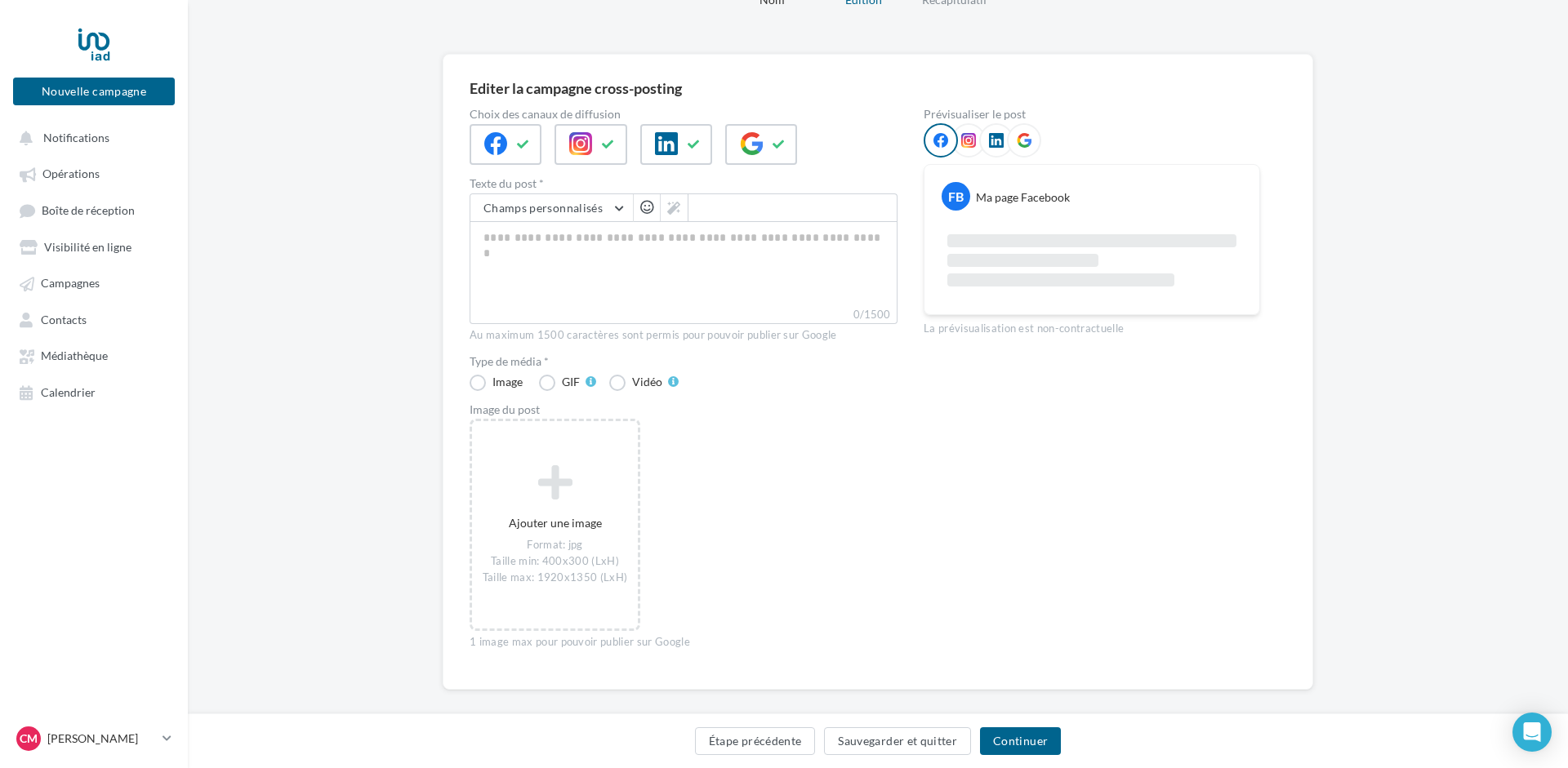
click at [609, 387] on div "Image GIF Vidéo" at bounding box center [587, 382] width 235 height 17
click at [616, 386] on label "Vidéo" at bounding box center [644, 383] width 69 height 17
click at [77, 396] on span "Calendrier" at bounding box center [67, 392] width 54 height 14
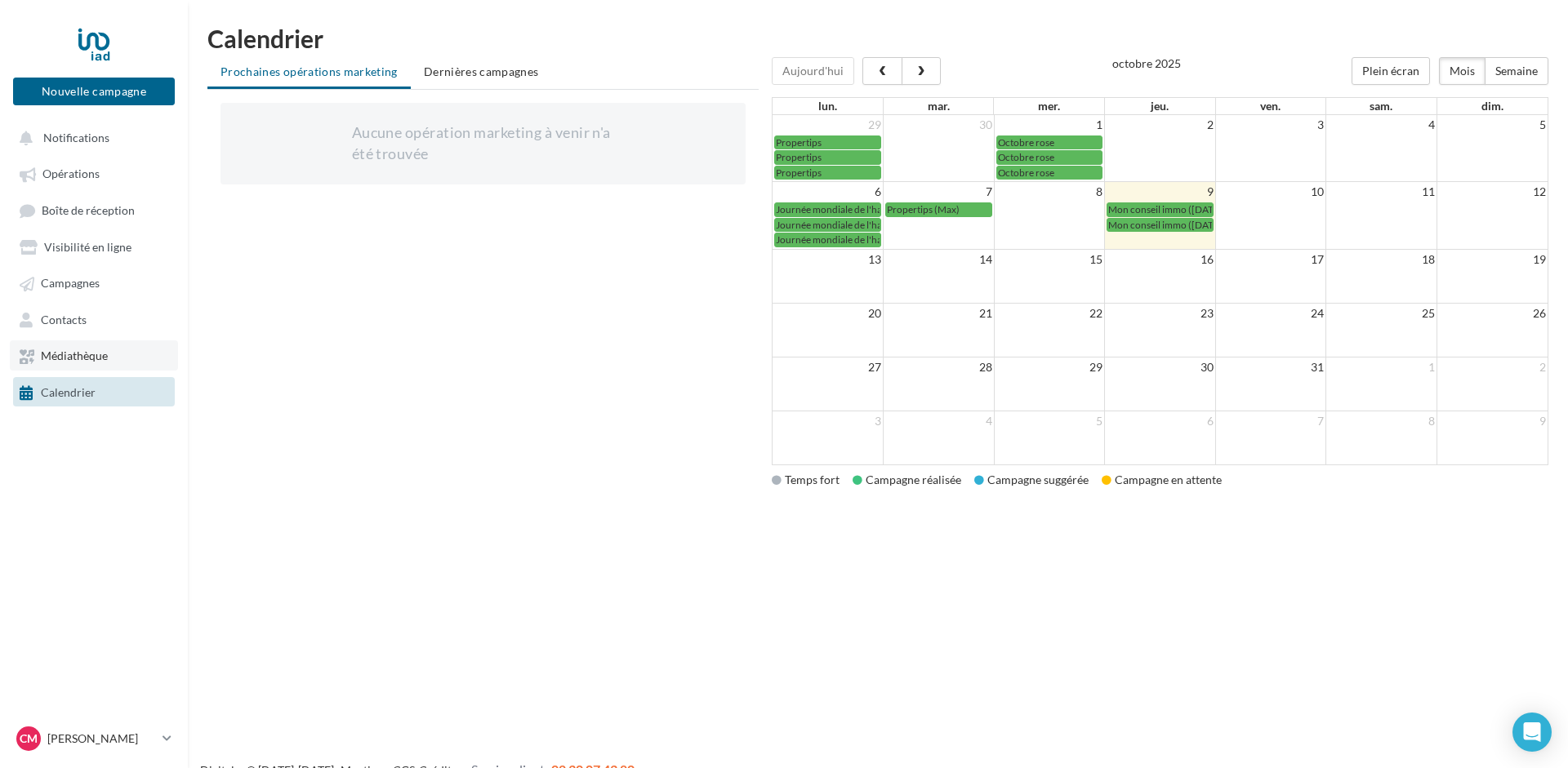
click at [63, 359] on span "Médiathèque" at bounding box center [74, 356] width 67 height 14
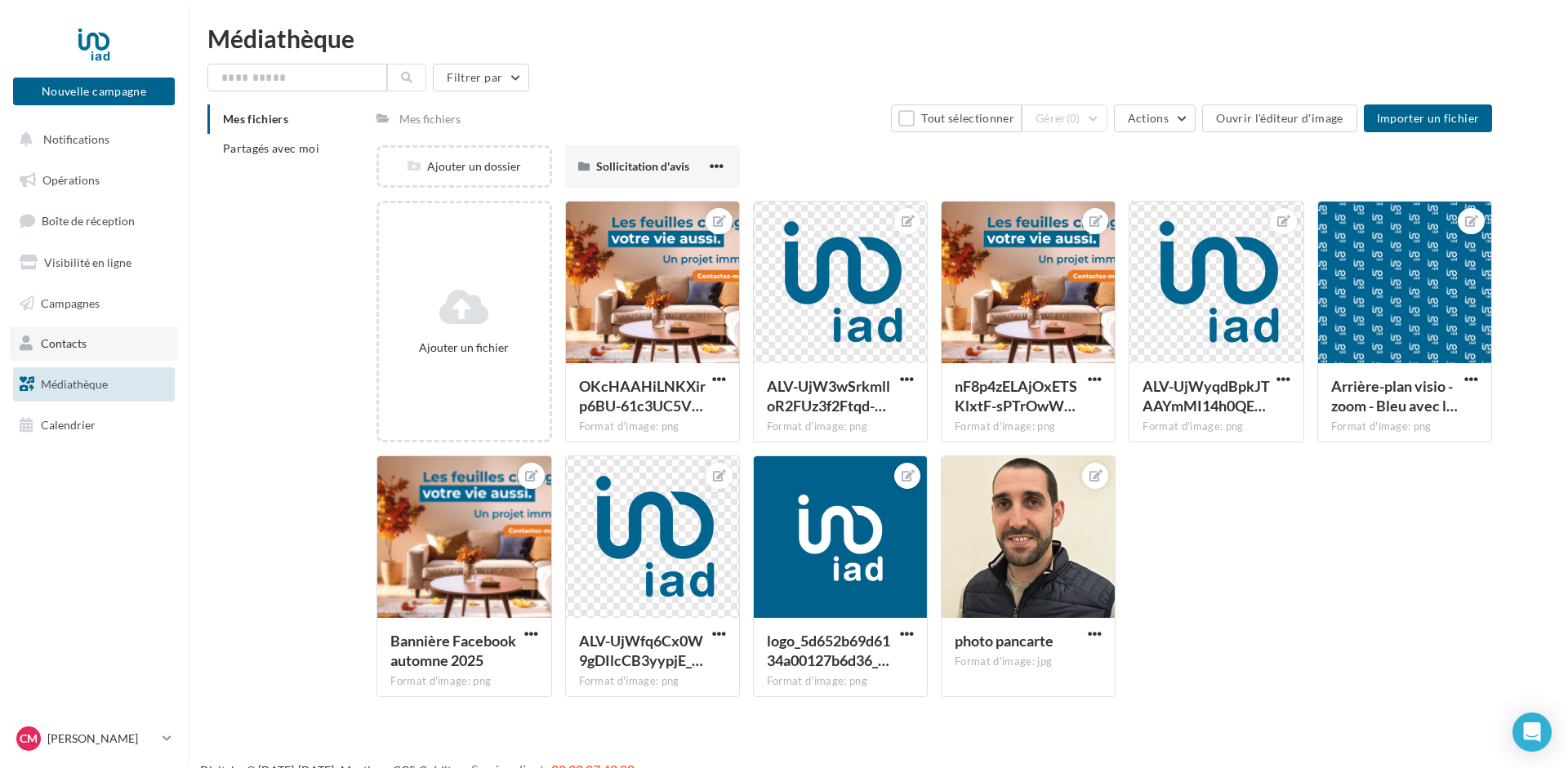
click at [49, 343] on span "Contacts" at bounding box center [63, 343] width 45 height 14
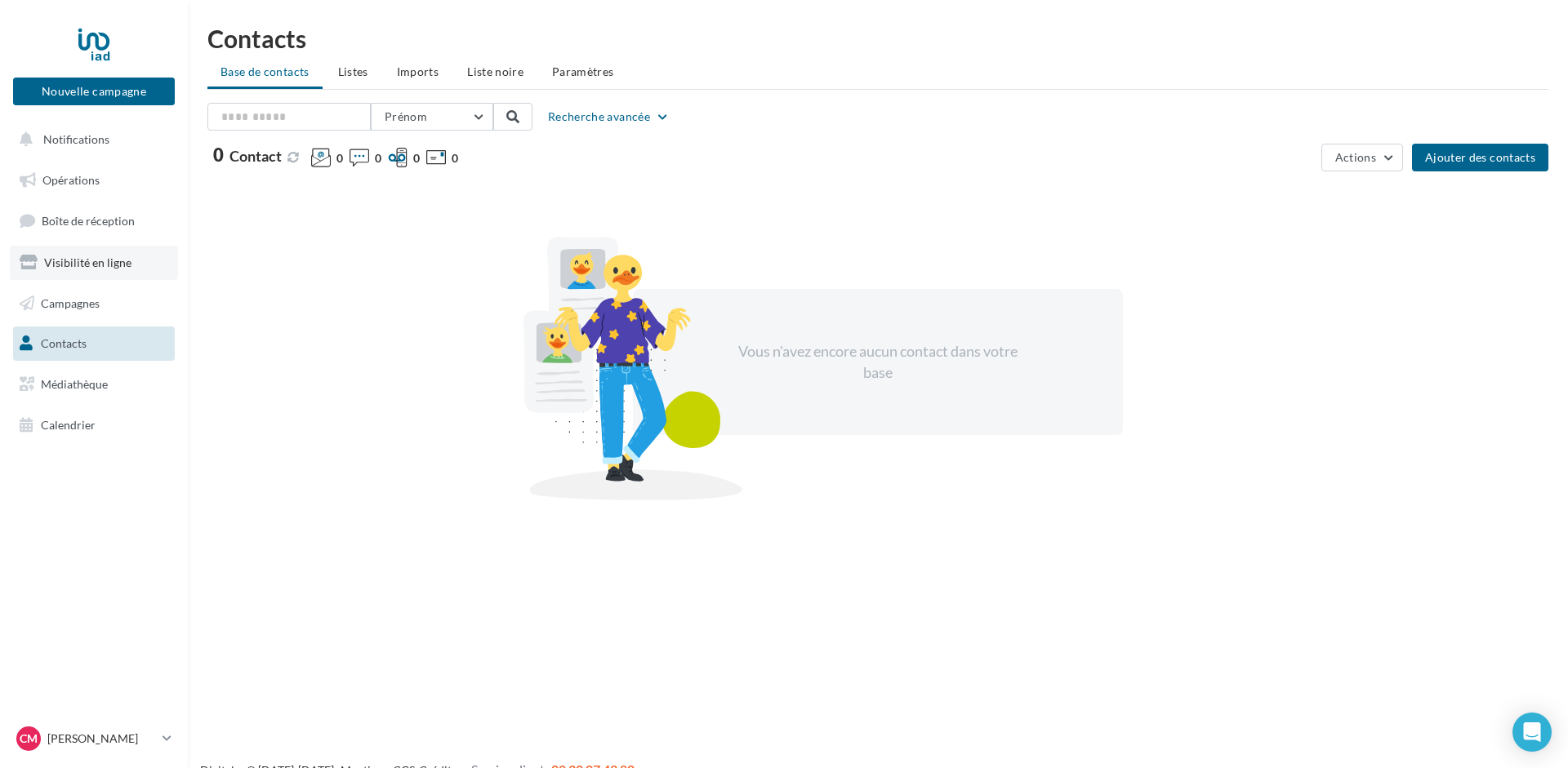
click at [44, 262] on link "Visibilité en ligne" at bounding box center [94, 263] width 168 height 35
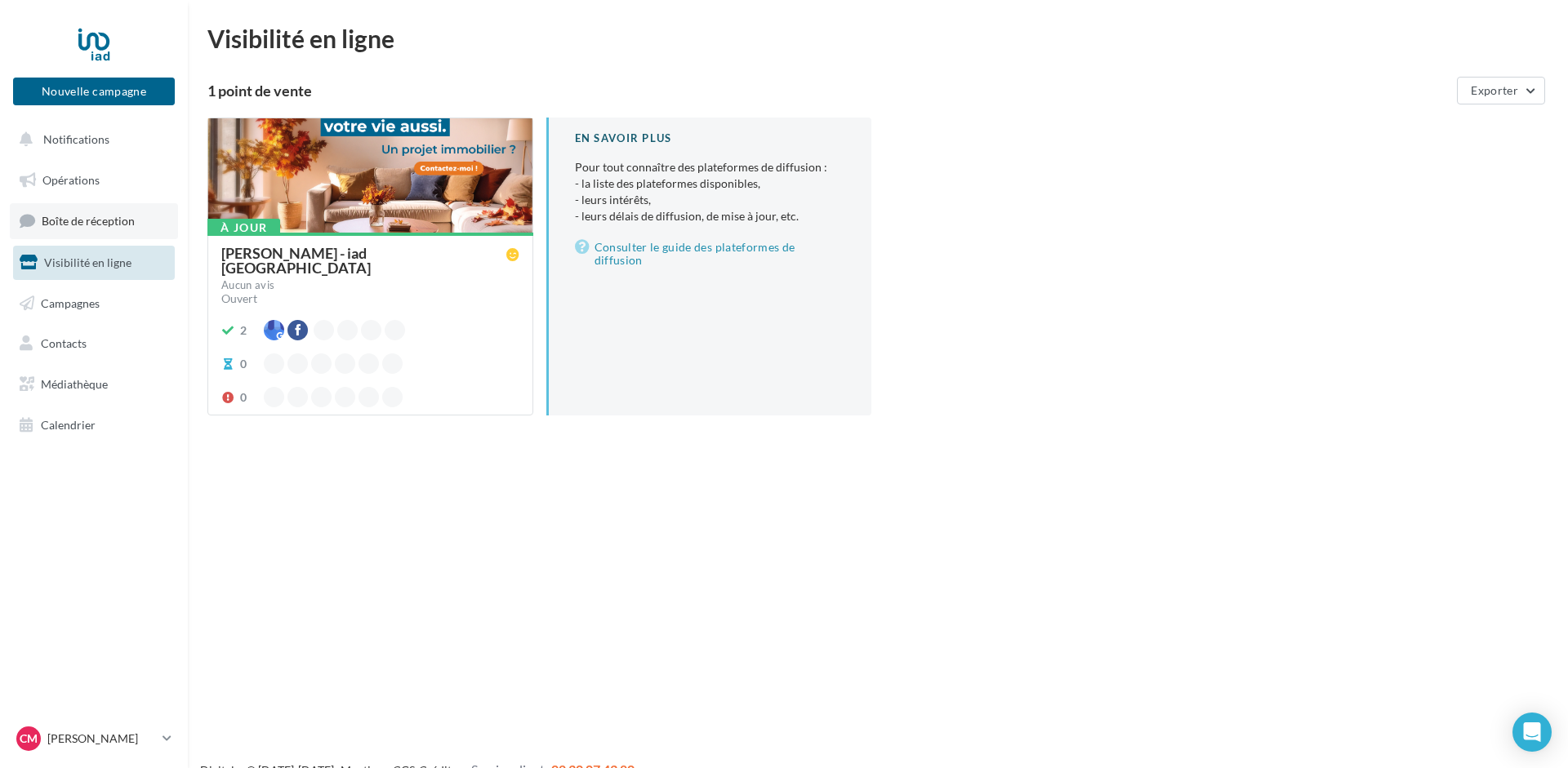
click at [87, 227] on span "Boîte de réception" at bounding box center [88, 220] width 93 height 14
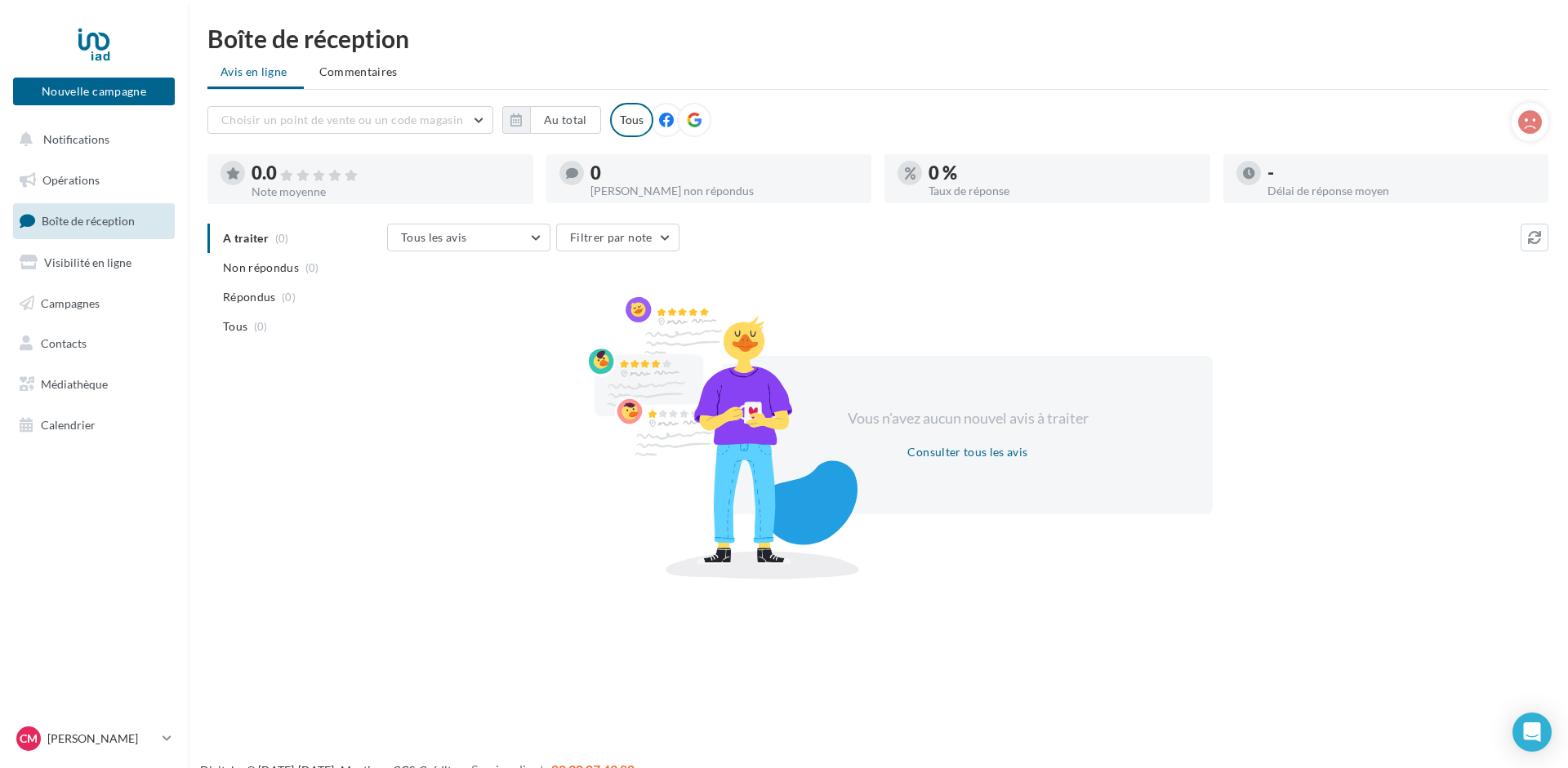
click at [1252, 617] on div "Nouvelle campagne Nouvelle campagne Notifications Opérations Boîte de réception…" at bounding box center [784, 409] width 1568 height 768
click at [1253, 615] on div "Nouvelle campagne Nouvelle campagne Notifications Opérations Boîte de réception…" at bounding box center [784, 409] width 1568 height 768
click at [695, 117] on icon at bounding box center [694, 120] width 15 height 15
click at [357, 73] on span "Commentaires" at bounding box center [358, 71] width 78 height 17
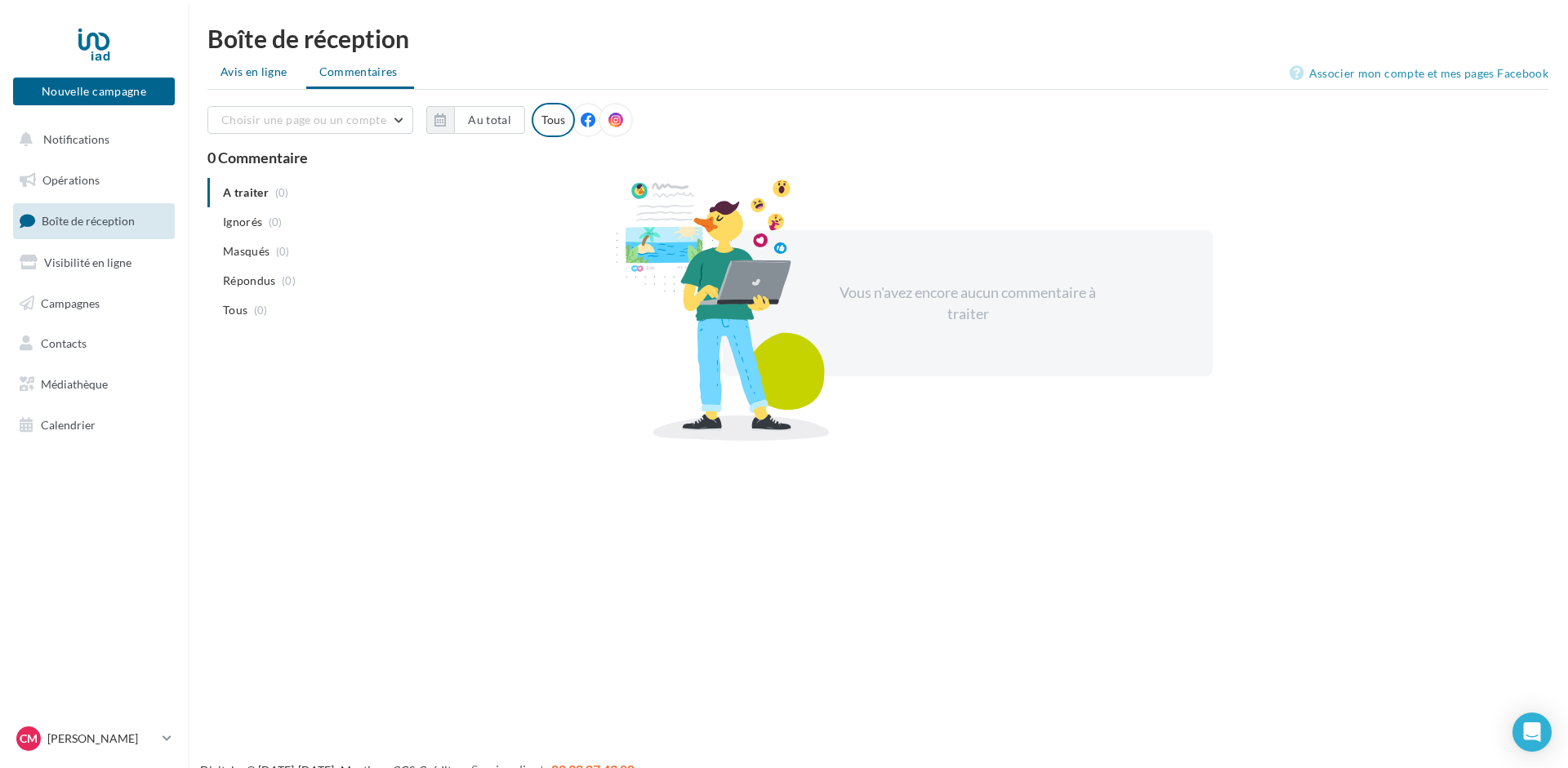
click at [239, 68] on span "Avis en ligne" at bounding box center [254, 71] width 67 height 17
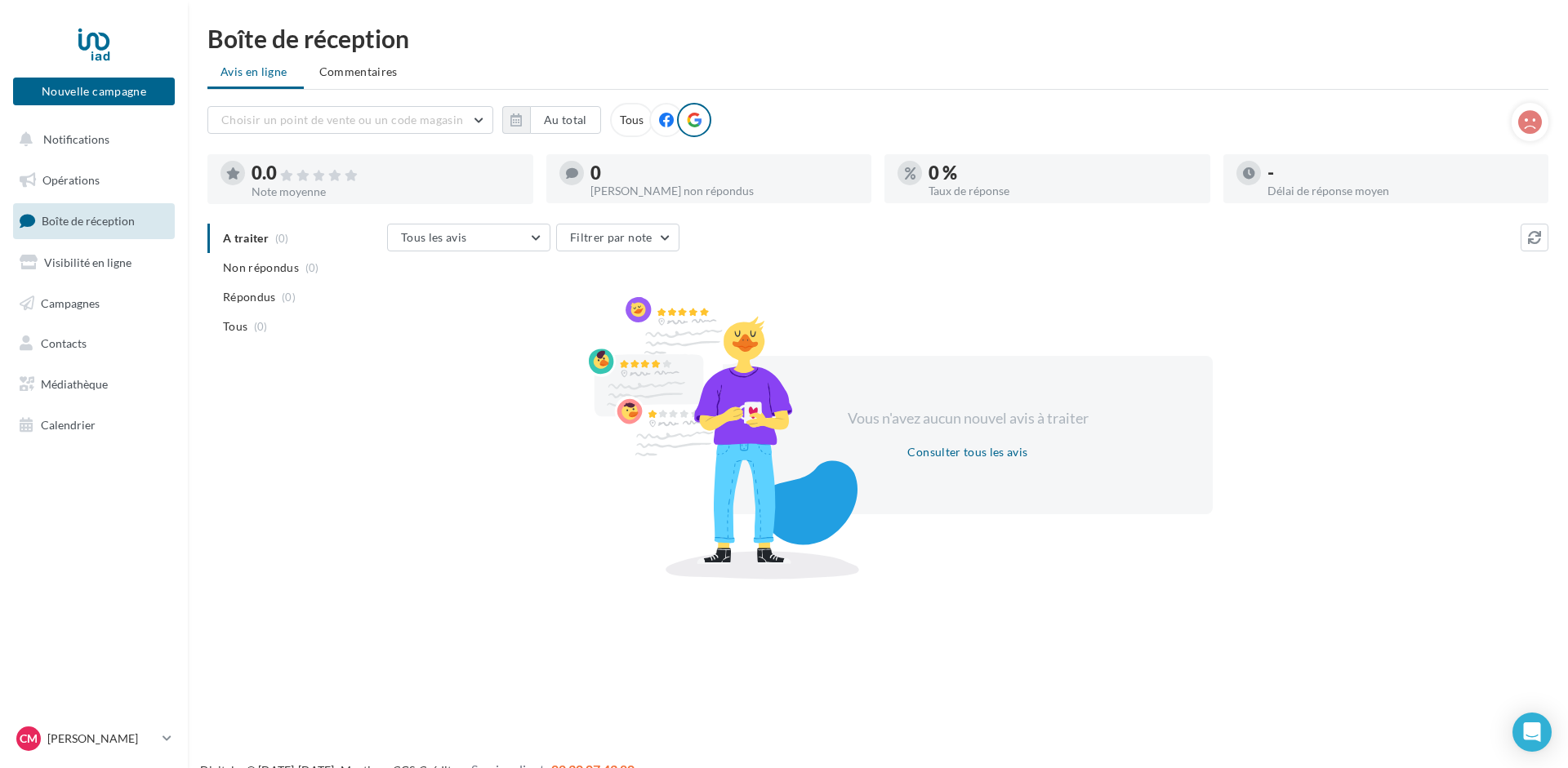
click at [627, 118] on div "Tous" at bounding box center [632, 120] width 44 height 35
